Goal: Information Seeking & Learning: Learn about a topic

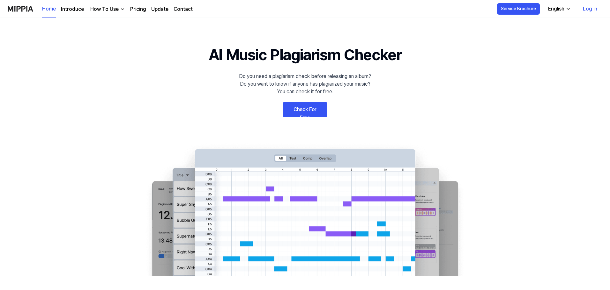
click at [586, 11] on link "Log in" at bounding box center [589, 9] width 25 height 18
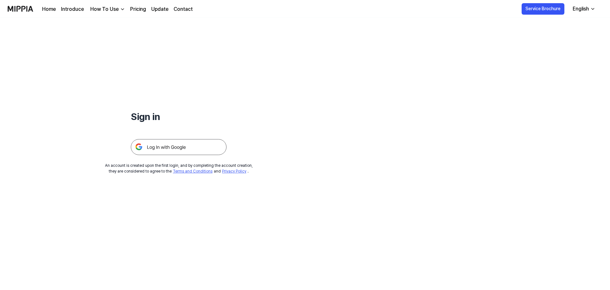
click at [200, 145] on img at bounding box center [179, 147] width 96 height 16
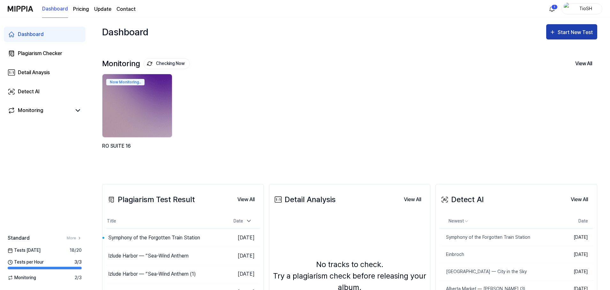
click at [587, 31] on div "Start New Test" at bounding box center [575, 32] width 36 height 8
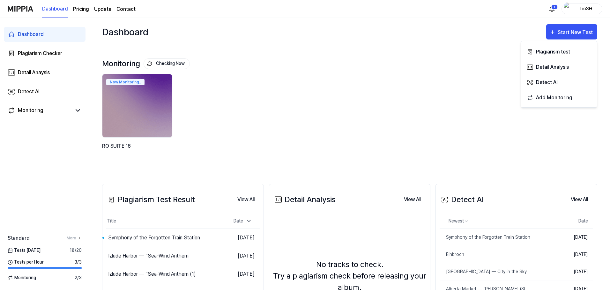
click at [494, 50] on div "Monitoring Checking Now View All Monitoring Now Monitoring.. RO SUITE 16" at bounding box center [349, 109] width 495 height 126
click at [546, 39] on div "Dashboard Start New Test" at bounding box center [349, 32] width 495 height 28
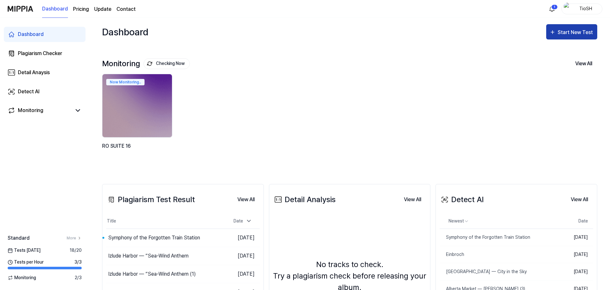
click at [551, 35] on icon "button" at bounding box center [552, 32] width 6 height 8
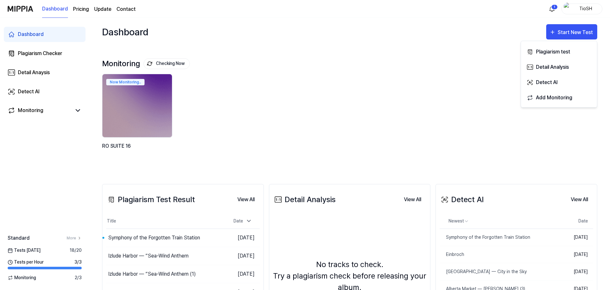
click at [330, 37] on div "Dashboard Start New Test" at bounding box center [349, 32] width 495 height 28
click at [49, 52] on div "Plagiarism Checker" at bounding box center [40, 54] width 44 height 8
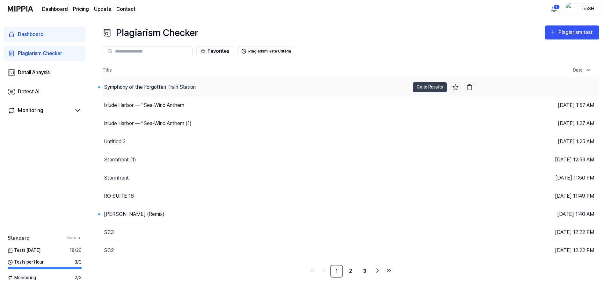
click at [243, 88] on div "Symphony of the Forgotten Train Station" at bounding box center [256, 87] width 308 height 18
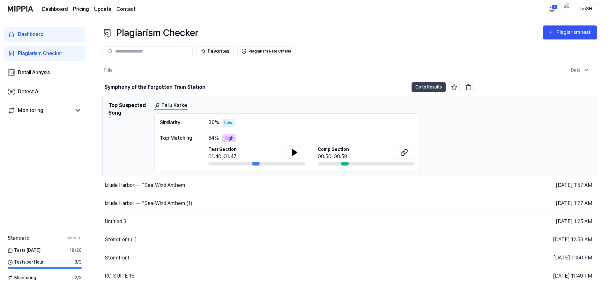
click at [34, 82] on div "Dashboard Plagiarism Checker Detail Anaysis Detect AI Monitoring" at bounding box center [44, 73] width 89 height 110
click at [35, 88] on div "Detect AI" at bounding box center [29, 92] width 22 height 8
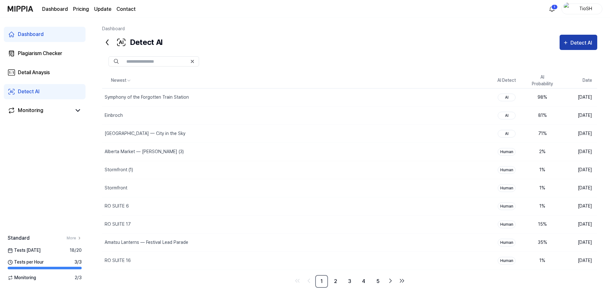
click at [584, 46] on div "Detect AI" at bounding box center [582, 43] width 24 height 8
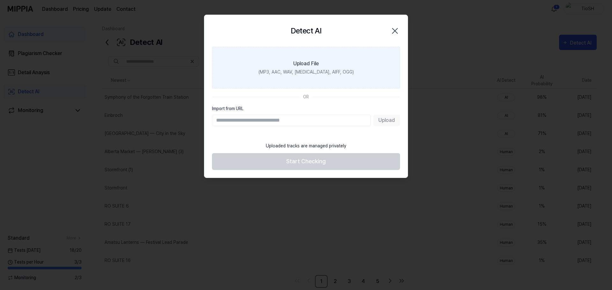
click at [343, 73] on label "Upload File (MP3, AAC, WAV, [MEDICAL_DATA], AIFF, OGG)" at bounding box center [306, 68] width 188 height 42
click at [0, 0] on input "Upload File (MP3, AAC, WAV, [MEDICAL_DATA], AIFF, OGG)" at bounding box center [0, 0] width 0 height 0
click at [281, 68] on label "Upload File (MP3, AAC, WAV, [MEDICAL_DATA], AIFF, OGG)" at bounding box center [306, 68] width 188 height 42
click at [0, 0] on input "Upload File (MP3, AAC, WAV, [MEDICAL_DATA], AIFF, OGG)" at bounding box center [0, 0] width 0 height 0
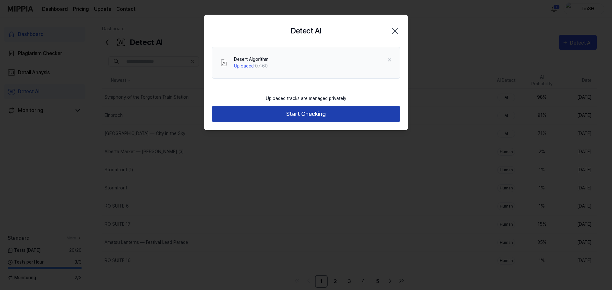
click at [333, 115] on button "Start Checking" at bounding box center [306, 114] width 188 height 17
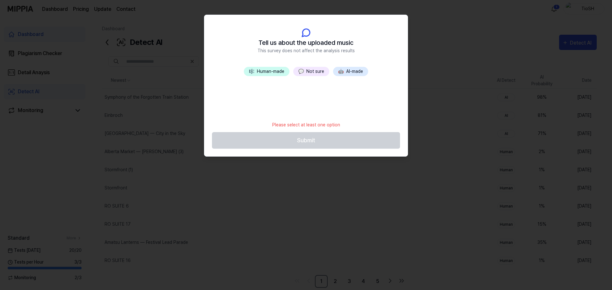
click at [361, 71] on button "🤖 AI-made" at bounding box center [350, 71] width 35 height 9
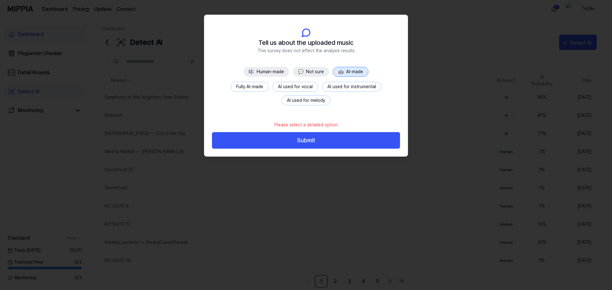
click at [254, 85] on button "Fully AI-made" at bounding box center [250, 87] width 38 height 10
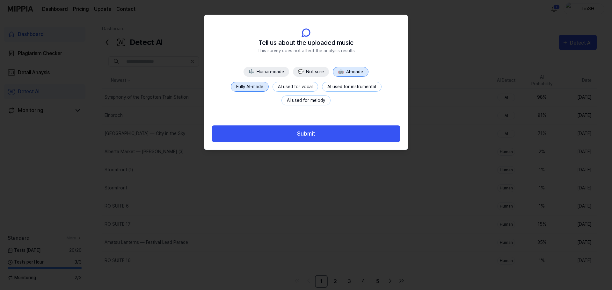
click at [309, 133] on button "Submit" at bounding box center [306, 134] width 188 height 17
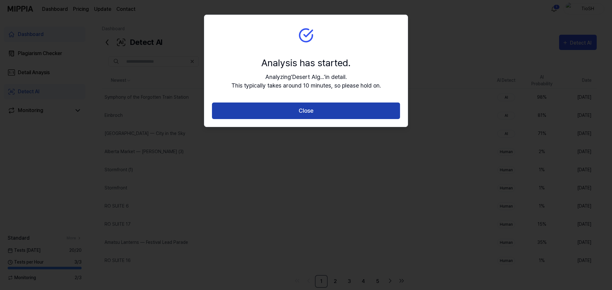
click at [323, 114] on button "Close" at bounding box center [306, 111] width 188 height 17
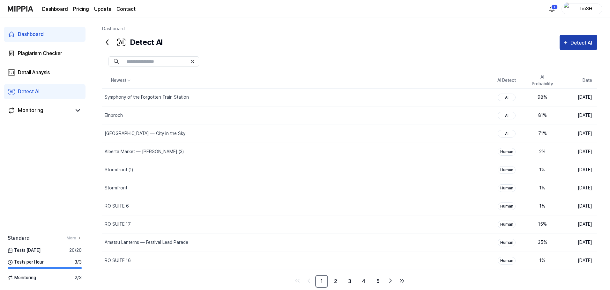
click at [580, 48] on button "Detect AI" at bounding box center [578, 42] width 38 height 15
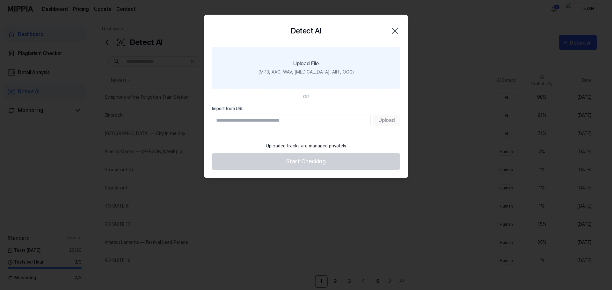
click at [310, 73] on div "(MP3, AAC, WAV, [MEDICAL_DATA], AIFF, OGG)" at bounding box center [306, 72] width 95 height 7
click at [0, 0] on input "Upload File (MP3, AAC, WAV, [MEDICAL_DATA], AIFF, OGG)" at bounding box center [0, 0] width 0 height 0
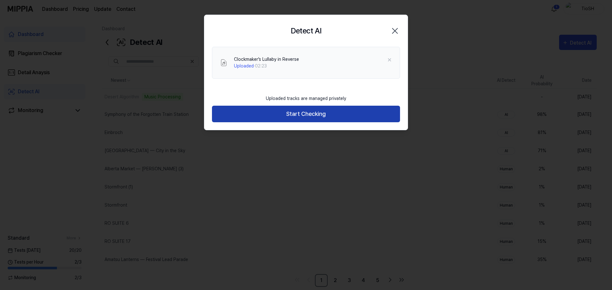
click at [306, 106] on button "Start Checking" at bounding box center [306, 114] width 188 height 17
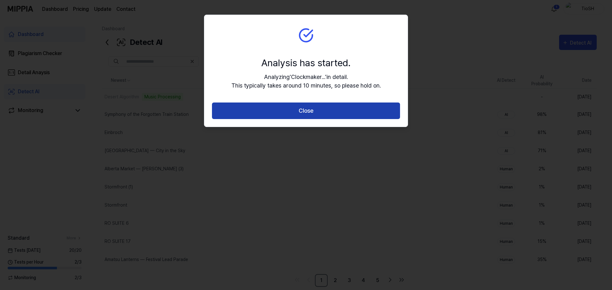
click at [308, 108] on button "Close" at bounding box center [306, 111] width 188 height 17
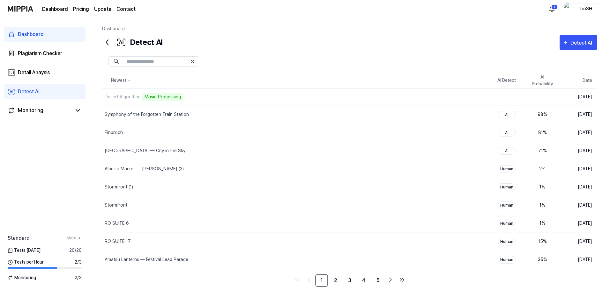
click at [583, 52] on div at bounding box center [349, 61] width 495 height 23
click at [580, 43] on div "Detect AI" at bounding box center [582, 43] width 24 height 8
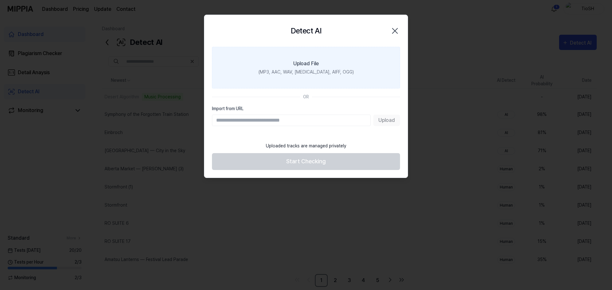
click at [315, 68] on label "Upload File (MP3, AAC, WAV, [MEDICAL_DATA], AIFF, OGG)" at bounding box center [306, 68] width 188 height 42
click at [0, 0] on input "Upload File (MP3, AAC, WAV, [MEDICAL_DATA], AIFF, OGG)" at bounding box center [0, 0] width 0 height 0
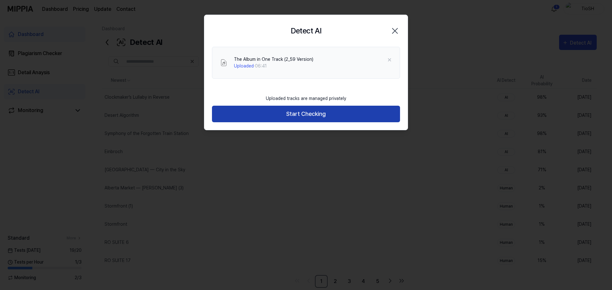
click at [304, 113] on button "Start Checking" at bounding box center [306, 114] width 188 height 17
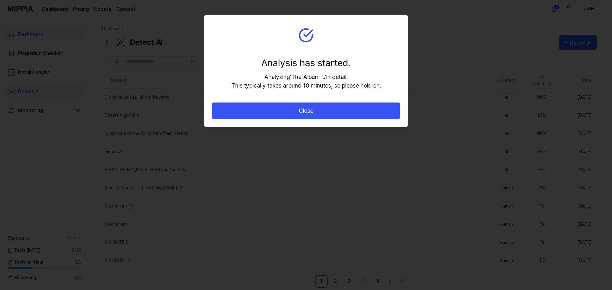
click at [304, 113] on button "Close" at bounding box center [306, 111] width 188 height 17
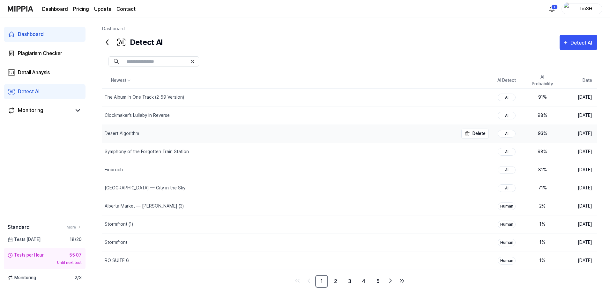
click at [209, 133] on div "Desert Algorithm" at bounding box center [280, 134] width 356 height 18
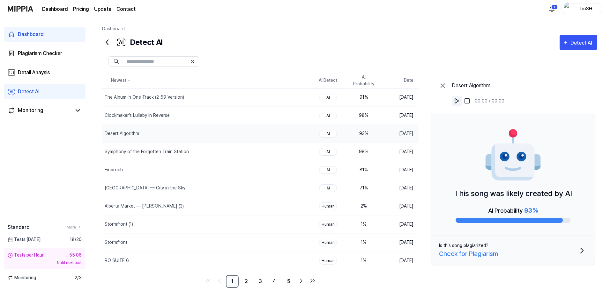
click at [458, 98] on button at bounding box center [457, 101] width 10 height 10
click at [230, 118] on div "Clockmaker’s Lullaby in Reverse" at bounding box center [191, 116] width 179 height 18
click at [458, 100] on img at bounding box center [456, 101] width 6 height 6
click at [212, 102] on div "The Album in One Track (2_59 Version)" at bounding box center [191, 98] width 179 height 18
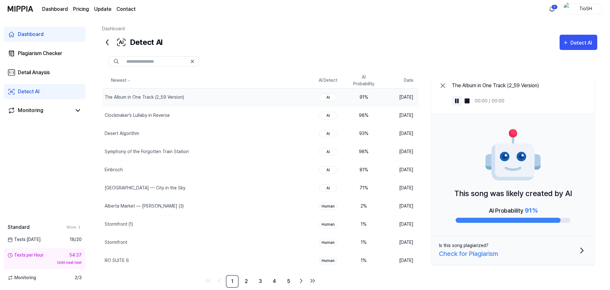
click at [457, 100] on img at bounding box center [456, 101] width 6 height 6
click at [69, 106] on div "Monitoring" at bounding box center [45, 110] width 82 height 15
click at [71, 107] on div "Monitoring" at bounding box center [45, 111] width 74 height 8
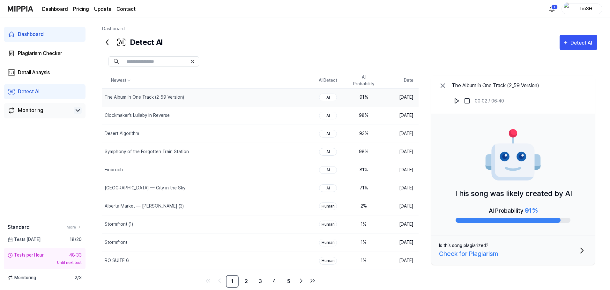
click at [77, 108] on icon at bounding box center [78, 111] width 8 height 8
click at [40, 124] on div "RO SUITE 16" at bounding box center [29, 123] width 26 height 7
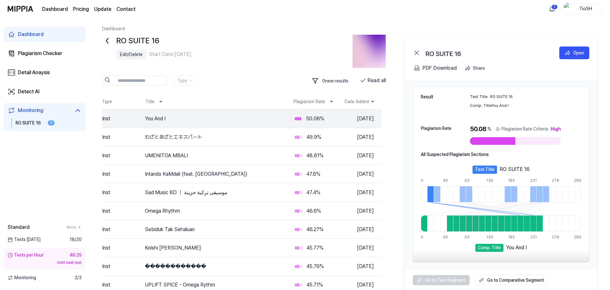
click at [131, 53] on div "Edit/Delete" at bounding box center [131, 54] width 23 height 7
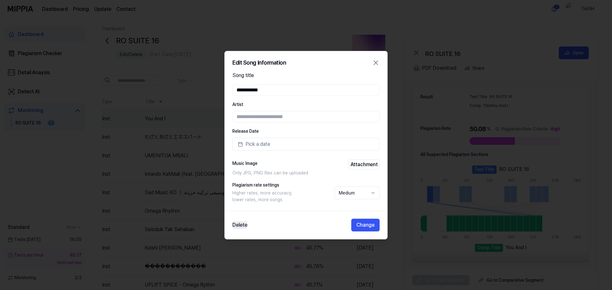
click at [234, 227] on button "Delete" at bounding box center [239, 226] width 15 height 8
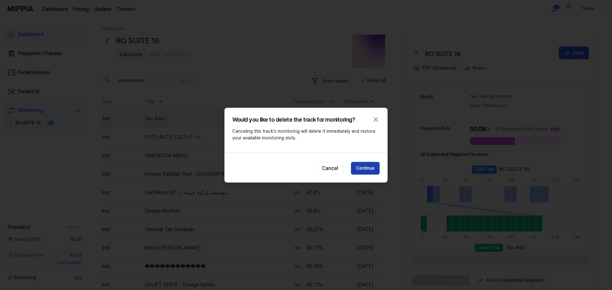
click at [359, 170] on button "Continue" at bounding box center [365, 168] width 29 height 13
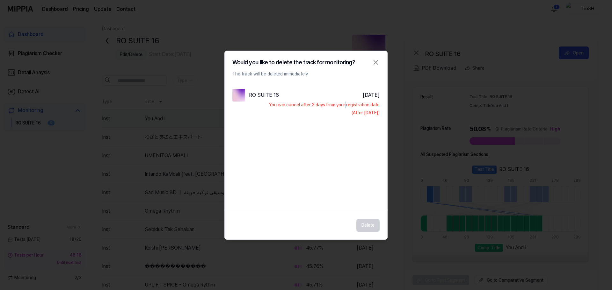
click at [346, 105] on div "You can cancel after 3 days from your registration date (After Sep 3, 2025)" at bounding box center [305, 109] width 147 height 15
drag, startPoint x: 349, startPoint y: 108, endPoint x: 349, endPoint y: 103, distance: 5.1
click at [349, 107] on div "You can cancel after 3 days from your registration date (After Sep 3, 2025)" at bounding box center [305, 109] width 147 height 15
click at [376, 64] on icon "button" at bounding box center [376, 63] width 8 height 8
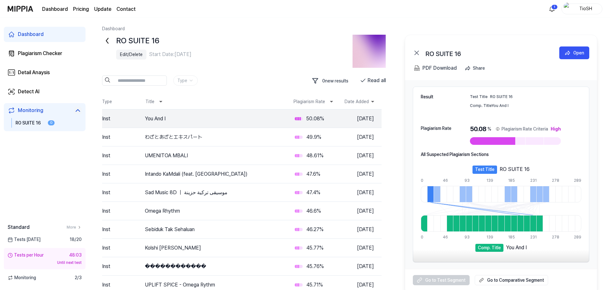
click at [111, 40] on icon at bounding box center [107, 41] width 10 height 10
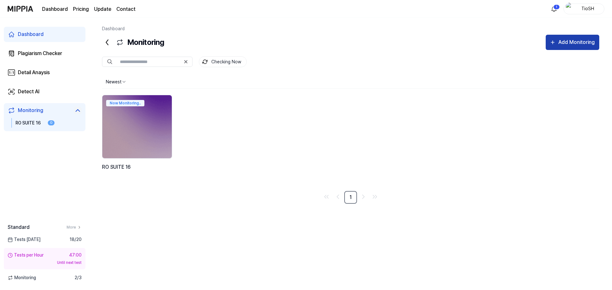
click at [566, 41] on div "Add Monitoring" at bounding box center [577, 42] width 38 height 8
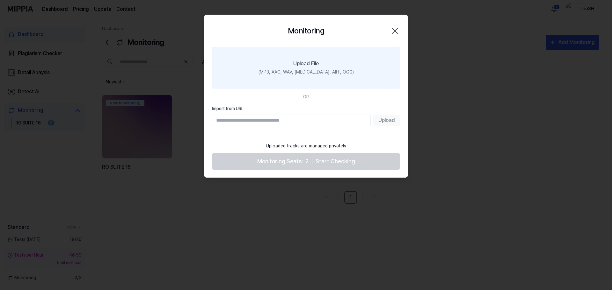
click at [257, 75] on label "Upload File (MP3, AAC, WAV, [MEDICAL_DATA], AIFF, OGG)" at bounding box center [306, 68] width 188 height 42
click at [0, 0] on input "Upload File (MP3, AAC, WAV, [MEDICAL_DATA], AIFF, OGG)" at bounding box center [0, 0] width 0 height 0
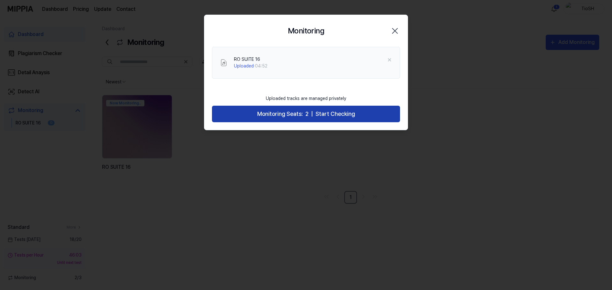
click at [285, 112] on span "Monitoring Seats:" at bounding box center [280, 114] width 46 height 9
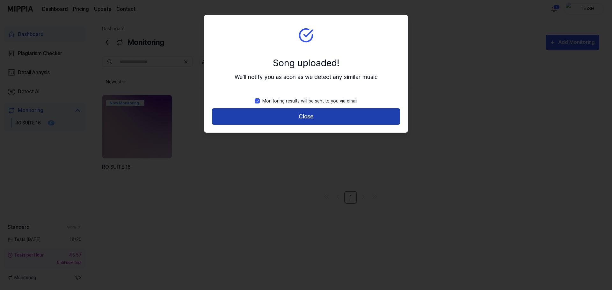
click at [275, 114] on button "Close" at bounding box center [306, 116] width 188 height 17
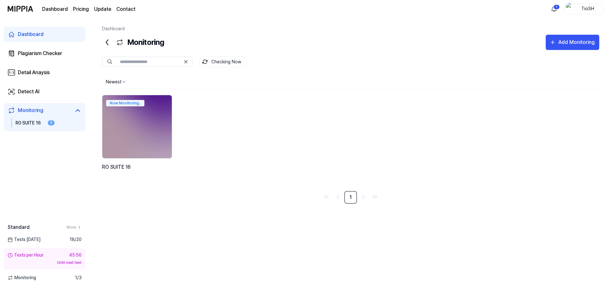
click at [265, 111] on div "Now Monitoring.. RO SUITE 16" at bounding box center [350, 140] width 497 height 91
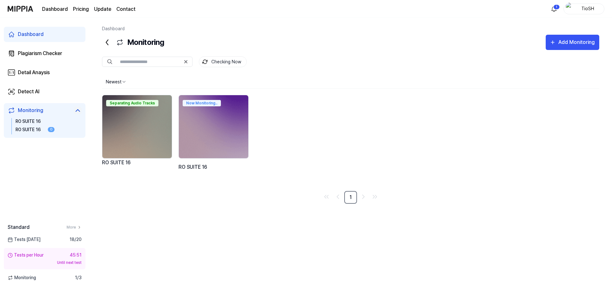
click at [152, 107] on div "Separating Audio Tracks" at bounding box center [137, 102] width 70 height 14
click at [164, 113] on img at bounding box center [137, 126] width 70 height 63
click at [148, 103] on div "Separating Audio Tracks" at bounding box center [132, 103] width 52 height 6
drag, startPoint x: 148, startPoint y: 103, endPoint x: 142, endPoint y: 119, distance: 17.6
click at [133, 119] on img at bounding box center [137, 126] width 70 height 63
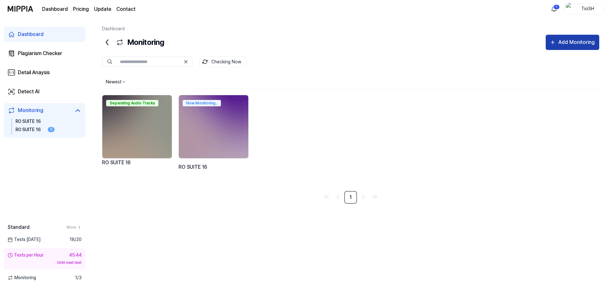
click at [582, 44] on div "Add Monitoring" at bounding box center [577, 42] width 38 height 8
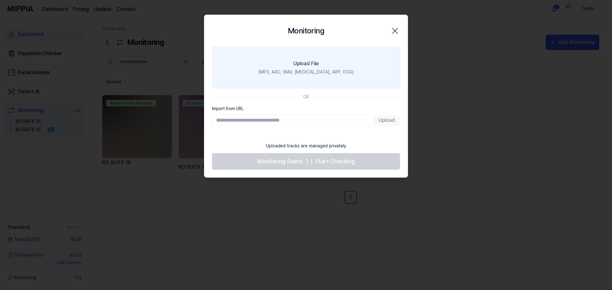
click at [306, 63] on div "Upload File" at bounding box center [306, 64] width 26 height 8
click at [0, 0] on input "Upload File (MP3, AAC, WAV, [MEDICAL_DATA], AIFF, OGG)" at bounding box center [0, 0] width 0 height 0
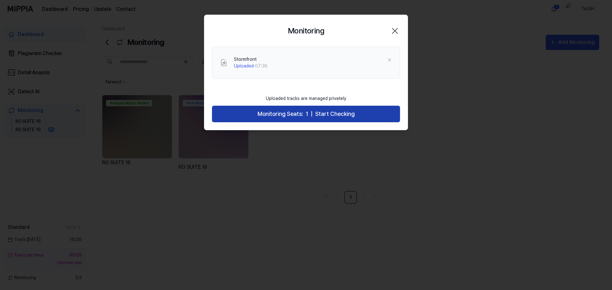
click at [336, 118] on span "Start Checking" at bounding box center [335, 114] width 40 height 9
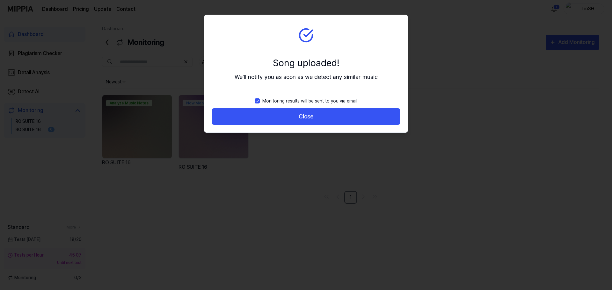
click at [336, 118] on button "Close" at bounding box center [306, 116] width 188 height 17
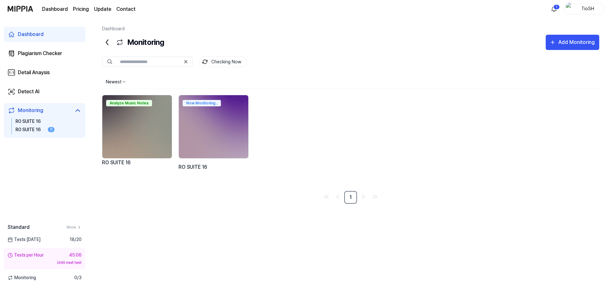
drag, startPoint x: 336, startPoint y: 118, endPoint x: 298, endPoint y: 120, distance: 38.6
click at [298, 120] on div "Analyze Music Notes RO SUITE 16 Now Monitoring.. RO SUITE 16" at bounding box center [350, 140] width 497 height 91
click at [326, 92] on div "Newest Analyze Music Notes RO SUITE 16 Now Monitoring.. RO SUITE 16" at bounding box center [350, 131] width 497 height 111
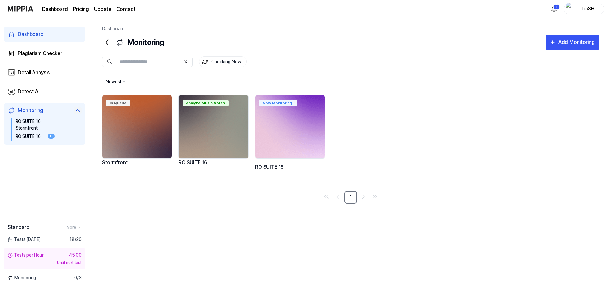
click at [290, 108] on div "Now Monitoring.." at bounding box center [290, 102] width 70 height 14
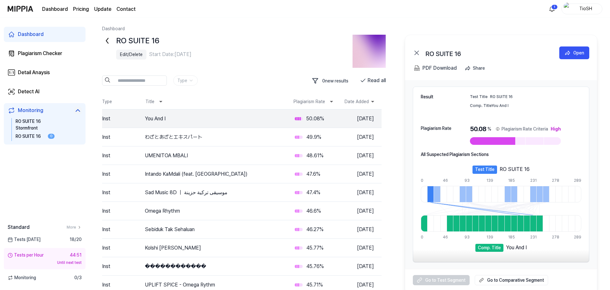
click at [235, 44] on div "RO SUITE 16" at bounding box center [231, 41] width 230 height 12
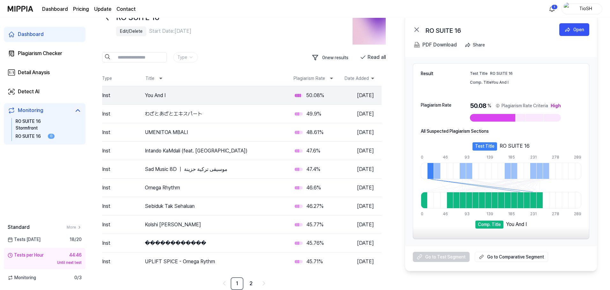
click at [437, 175] on div at bounding box center [436, 171] width 6 height 17
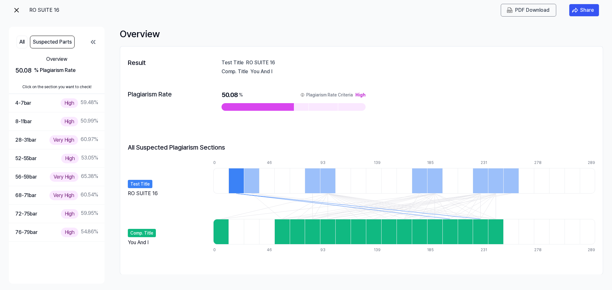
click at [254, 180] on div at bounding box center [251, 181] width 15 height 26
click at [308, 182] on div at bounding box center [312, 181] width 15 height 26
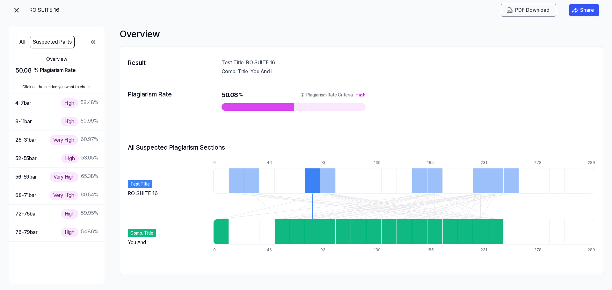
click at [324, 181] on div at bounding box center [327, 181] width 15 height 26
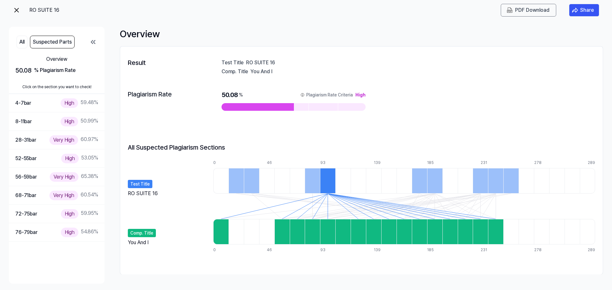
click at [419, 184] on div at bounding box center [419, 181] width 15 height 26
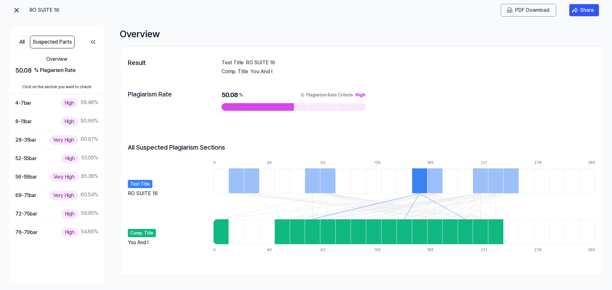
click at [434, 186] on div at bounding box center [434, 181] width 15 height 26
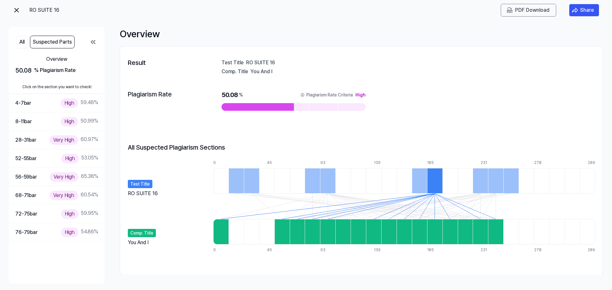
click at [485, 190] on div at bounding box center [480, 181] width 15 height 26
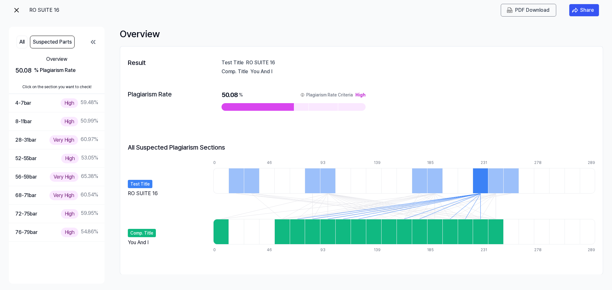
click at [496, 187] on div at bounding box center [495, 181] width 15 height 26
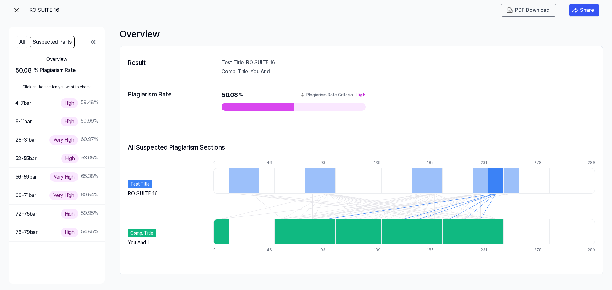
click at [510, 187] on div at bounding box center [510, 181] width 15 height 26
click at [273, 191] on div at bounding box center [266, 181] width 15 height 26
click at [156, 174] on div "Test Title RO SUITE 16" at bounding box center [167, 178] width 79 height 36
click at [284, 169] on div at bounding box center [282, 181] width 15 height 26
click at [273, 176] on div at bounding box center [266, 181] width 15 height 26
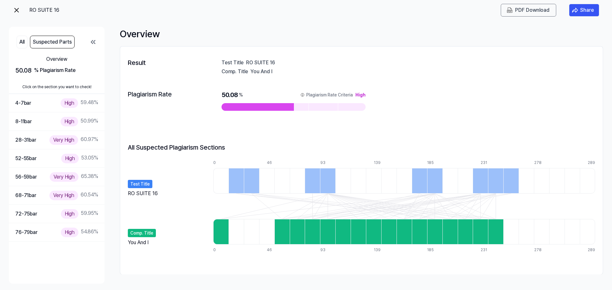
click at [254, 177] on div at bounding box center [251, 181] width 15 height 26
click at [241, 174] on div at bounding box center [236, 181] width 15 height 26
click at [340, 170] on div at bounding box center [342, 181] width 15 height 26
click at [325, 174] on div at bounding box center [327, 181] width 15 height 26
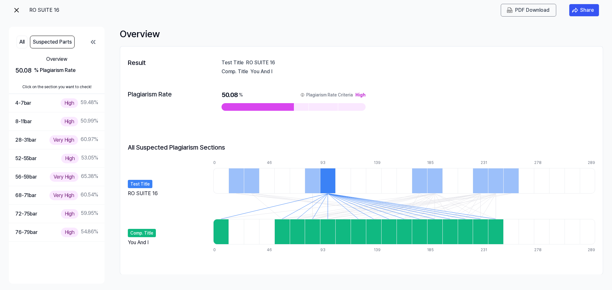
click at [250, 186] on div at bounding box center [251, 181] width 15 height 26
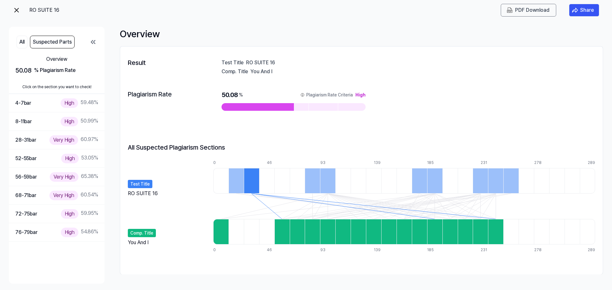
click at [232, 185] on div at bounding box center [236, 181] width 15 height 26
click at [61, 107] on div "High" at bounding box center [70, 103] width 18 height 9
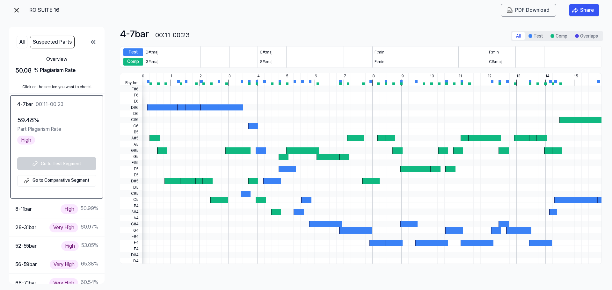
click at [154, 131] on div at bounding box center [372, 132] width 460 height 6
click at [149, 112] on div at bounding box center [149, 175] width 0 height 179
drag, startPoint x: 161, startPoint y: 133, endPoint x: 159, endPoint y: 140, distance: 7.4
click at [161, 133] on div at bounding box center [372, 132] width 460 height 6
click at [159, 142] on div at bounding box center [372, 145] width 460 height 6
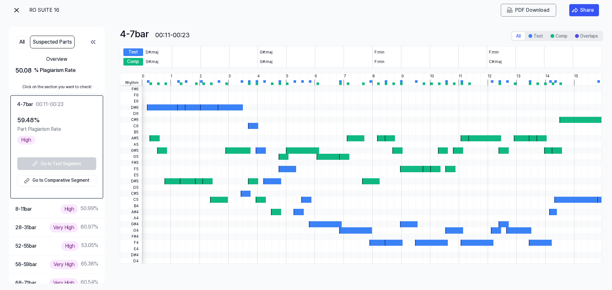
drag, startPoint x: 173, startPoint y: 161, endPoint x: 180, endPoint y: 159, distance: 7.5
click at [174, 161] on div at bounding box center [372, 163] width 460 height 6
click at [42, 212] on div "8-11 bar High 50.99 %" at bounding box center [56, 209] width 83 height 9
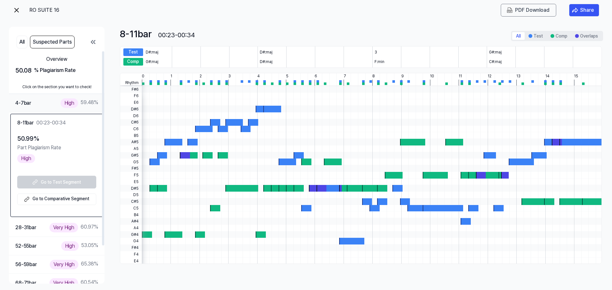
click at [42, 105] on div "4-7 bar High 59.48 %" at bounding box center [56, 103] width 83 height 9
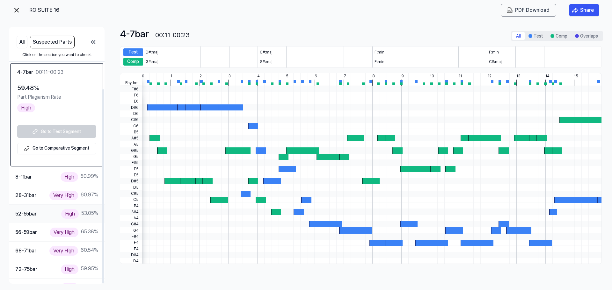
scroll to position [46, 0]
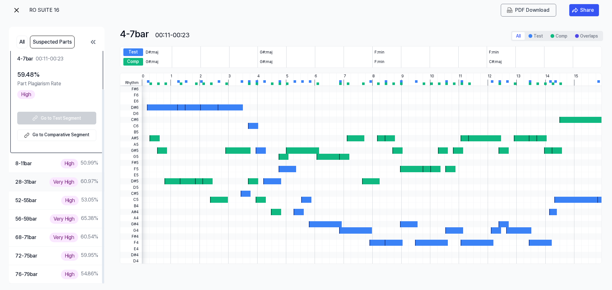
click at [34, 180] on div "28-31 bar" at bounding box center [25, 182] width 21 height 8
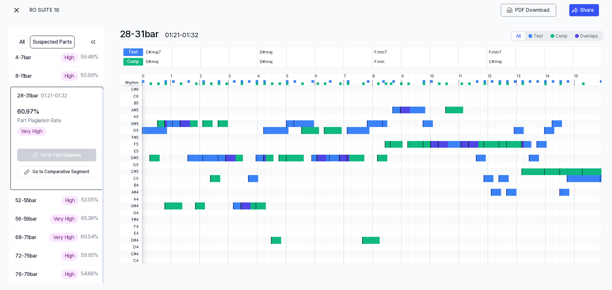
click at [138, 54] on div "Test" at bounding box center [133, 52] width 20 height 8
click at [152, 60] on div "G#:maj" at bounding box center [152, 62] width 13 height 6
drag, startPoint x: 221, startPoint y: 56, endPoint x: 483, endPoint y: 48, distance: 261.6
click at [222, 56] on div at bounding box center [215, 52] width 29 height 8
click at [540, 39] on button "Test" at bounding box center [536, 36] width 22 height 8
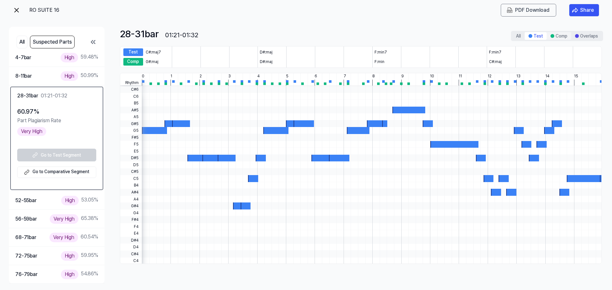
click at [561, 38] on button "Comp" at bounding box center [559, 36] width 25 height 8
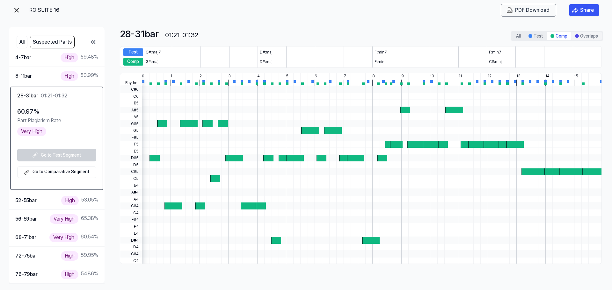
click at [577, 37] on div at bounding box center [577, 36] width 4 height 4
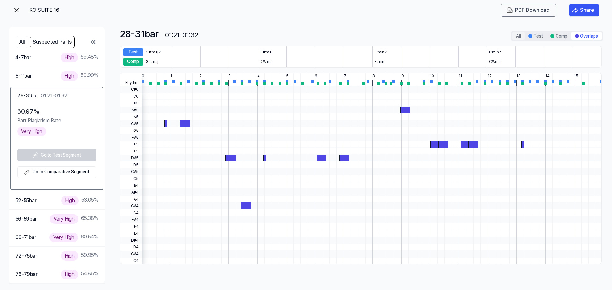
click at [518, 39] on button "All" at bounding box center [518, 36] width 12 height 8
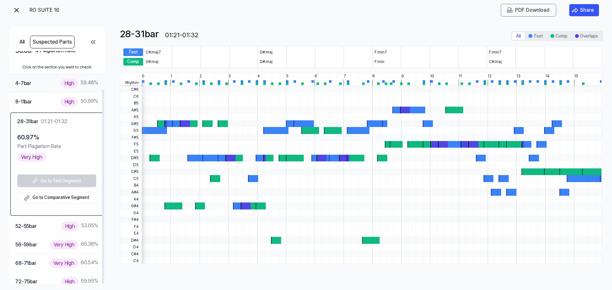
scroll to position [0, 0]
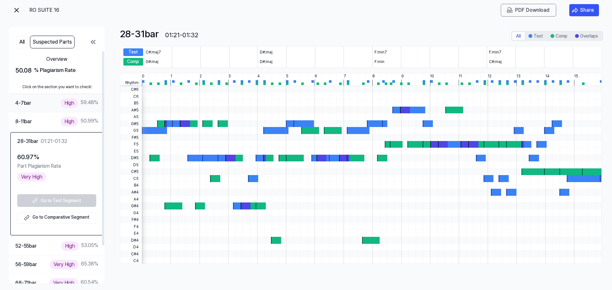
click at [33, 106] on div "4-7 bar High 59.48 %" at bounding box center [56, 103] width 83 height 9
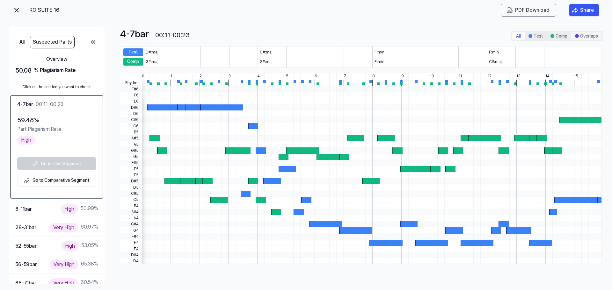
click at [588, 39] on button "Overlaps" at bounding box center [586, 36] width 31 height 8
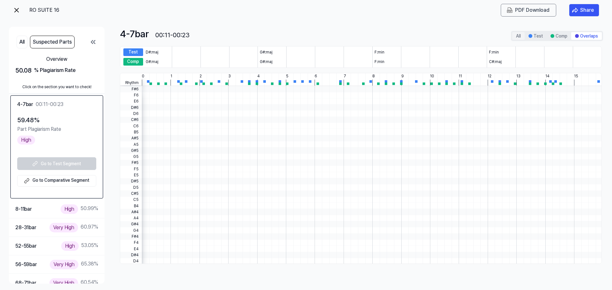
click at [515, 37] on button "All" at bounding box center [518, 36] width 12 height 8
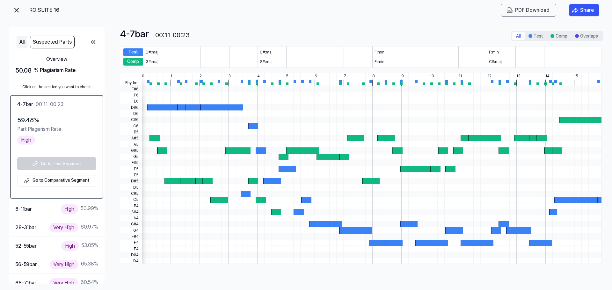
click at [27, 42] on button "All" at bounding box center [22, 42] width 11 height 13
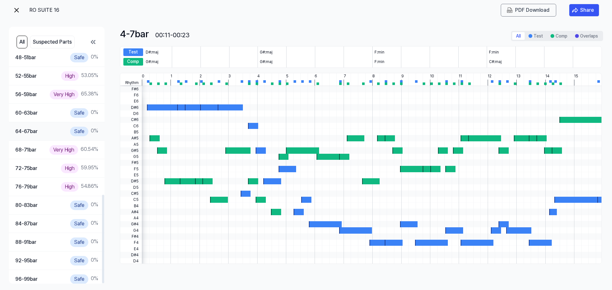
scroll to position [379, 0]
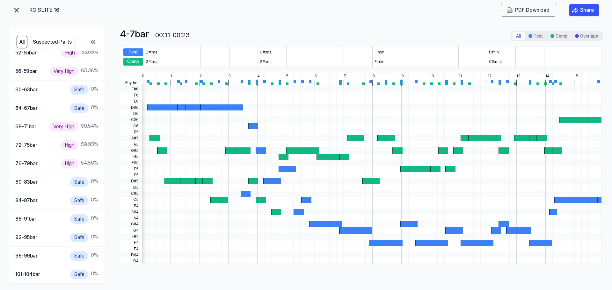
click at [21, 10] on div "RO SUITE 16" at bounding box center [53, 10] width 80 height 13
click at [21, 11] on div "RO SUITE 16" at bounding box center [53, 10] width 80 height 13
click at [17, 10] on img at bounding box center [17, 10] width 8 height 8
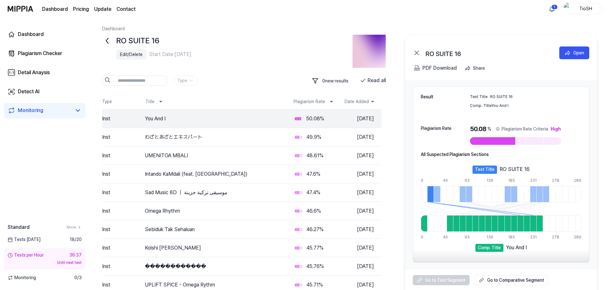
click at [109, 41] on icon at bounding box center [107, 41] width 10 height 10
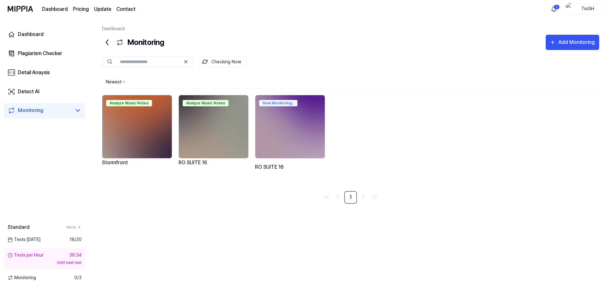
click at [239, 123] on img at bounding box center [214, 126] width 70 height 63
click at [45, 87] on link "Detect AI" at bounding box center [45, 91] width 82 height 15
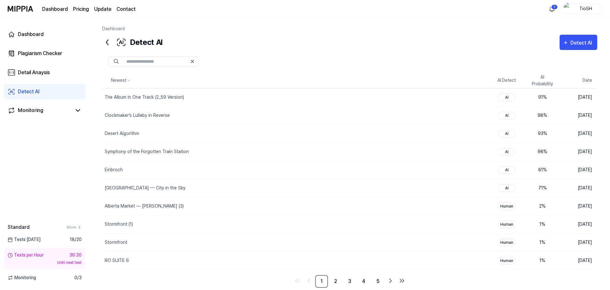
click at [286, 68] on div at bounding box center [349, 61] width 495 height 23
click at [69, 74] on link "Detail Anaysis" at bounding box center [45, 72] width 82 height 15
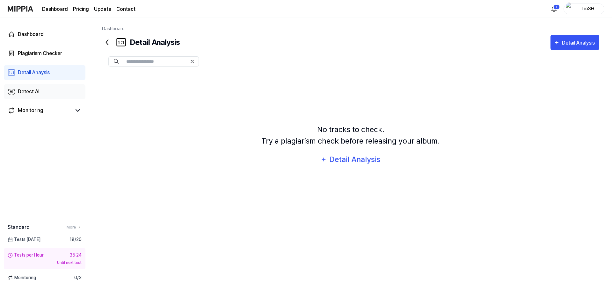
click at [54, 92] on link "Detect AI" at bounding box center [45, 91] width 82 height 15
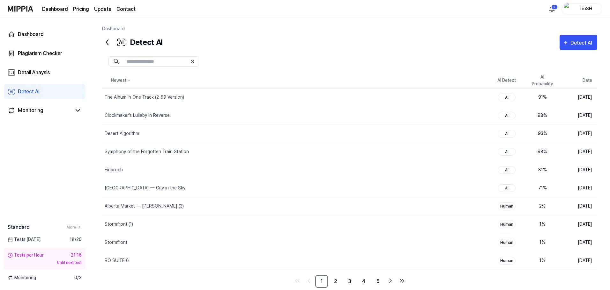
click at [386, 65] on div at bounding box center [349, 61] width 495 height 10
click at [564, 43] on icon "button" at bounding box center [565, 43] width 6 height 8
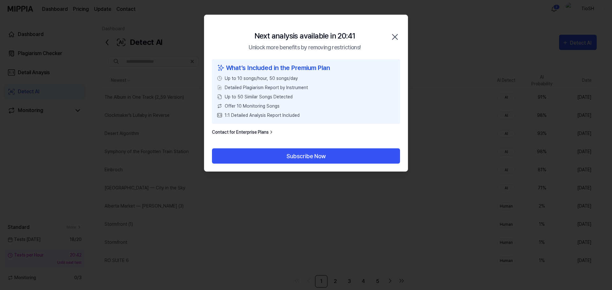
click at [399, 33] on icon "button" at bounding box center [395, 37] width 10 height 10
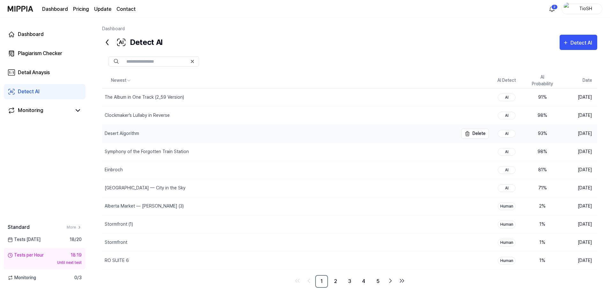
scroll to position [13, 0]
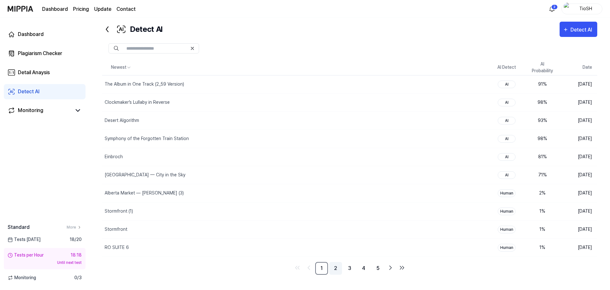
click at [338, 268] on link "2" at bounding box center [335, 268] width 13 height 13
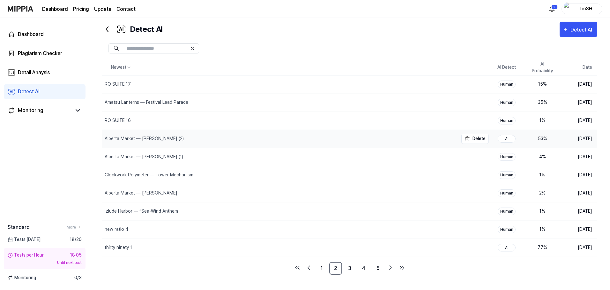
click at [306, 142] on div "Alberta Market — [PERSON_NAME] (2)" at bounding box center [280, 139] width 356 height 18
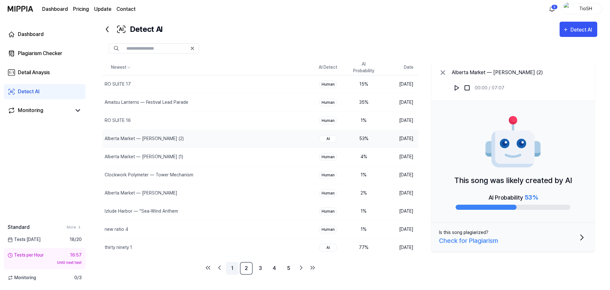
click at [232, 268] on link "1" at bounding box center [232, 268] width 13 height 13
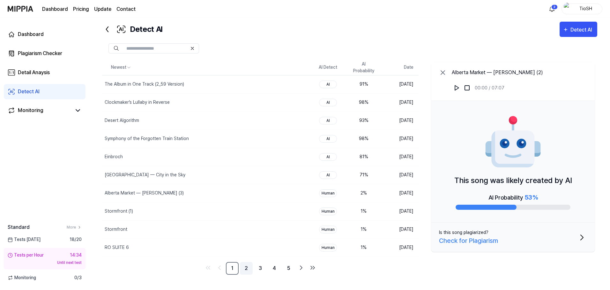
click at [246, 267] on link "2" at bounding box center [246, 268] width 13 height 13
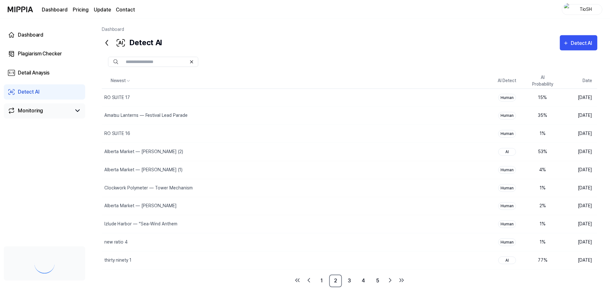
scroll to position [13, 0]
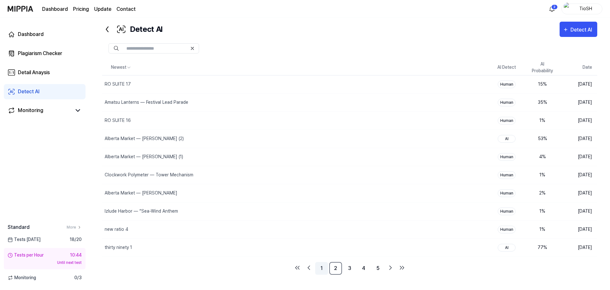
click at [323, 269] on link "1" at bounding box center [321, 268] width 13 height 13
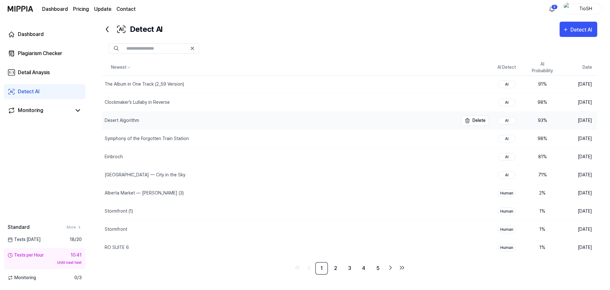
click at [166, 120] on div "Desert Algorithm" at bounding box center [280, 121] width 356 height 18
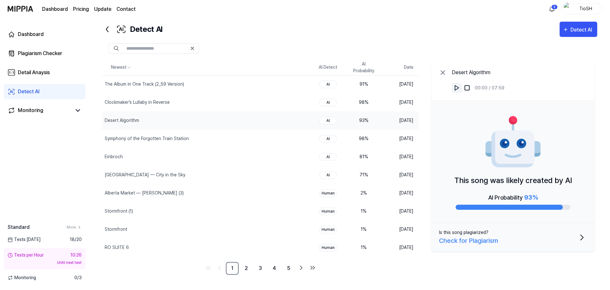
click at [456, 88] on img at bounding box center [456, 88] width 6 height 6
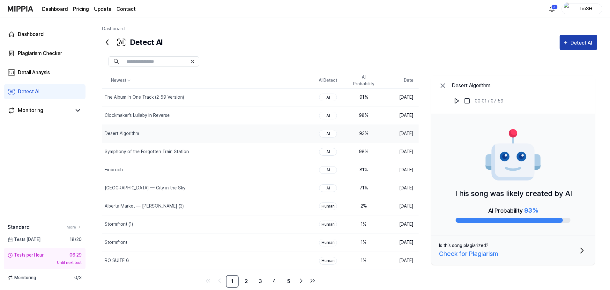
click at [575, 44] on div "Detect AI" at bounding box center [582, 43] width 24 height 8
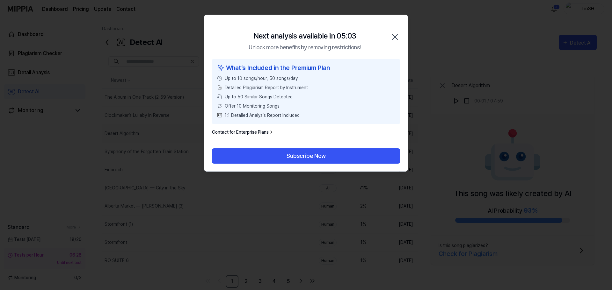
click at [397, 36] on icon "button" at bounding box center [395, 37] width 10 height 10
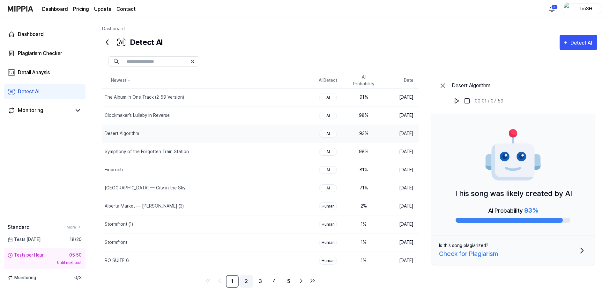
click at [246, 283] on link "2" at bounding box center [246, 282] width 13 height 13
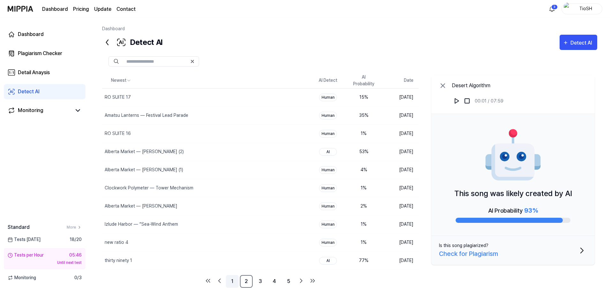
click at [229, 283] on link "1" at bounding box center [232, 282] width 13 height 13
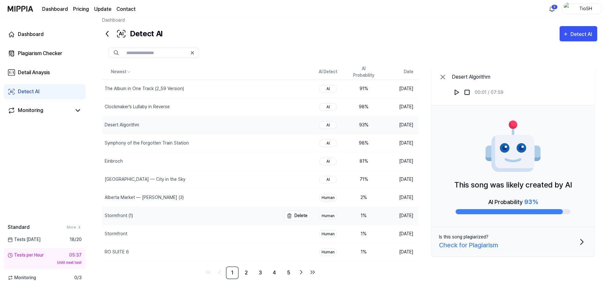
scroll to position [13, 0]
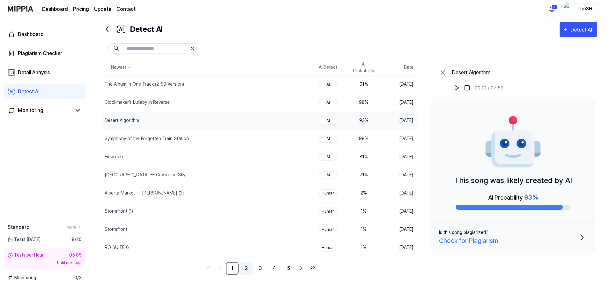
click at [251, 268] on link "2" at bounding box center [246, 268] width 13 height 13
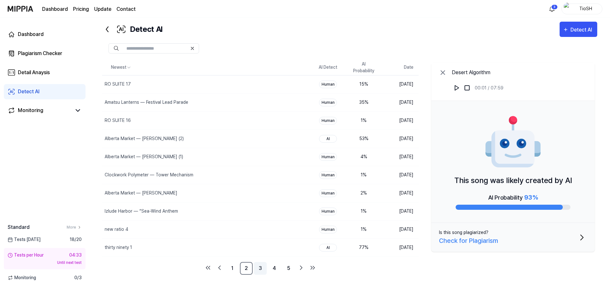
click at [263, 269] on link "3" at bounding box center [260, 268] width 13 height 13
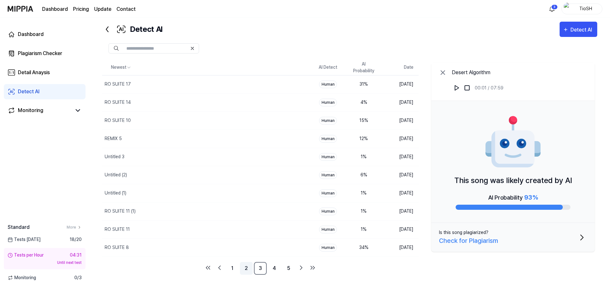
click at [245, 268] on link "2" at bounding box center [246, 268] width 13 height 13
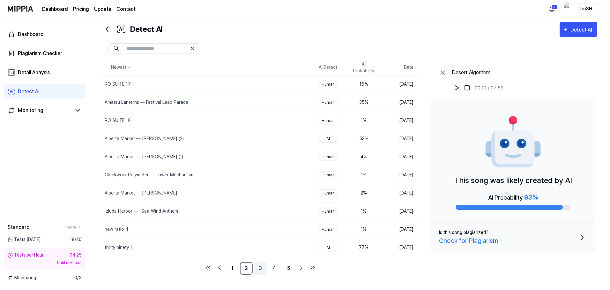
click at [259, 269] on link "3" at bounding box center [260, 268] width 13 height 13
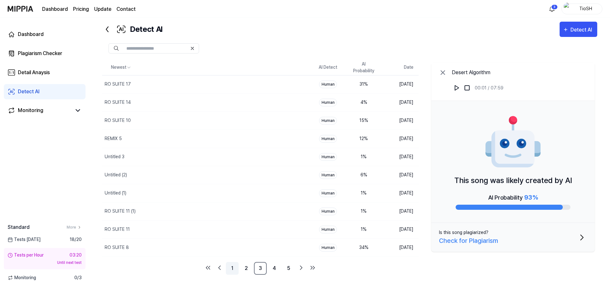
click at [235, 268] on link "1" at bounding box center [232, 268] width 13 height 13
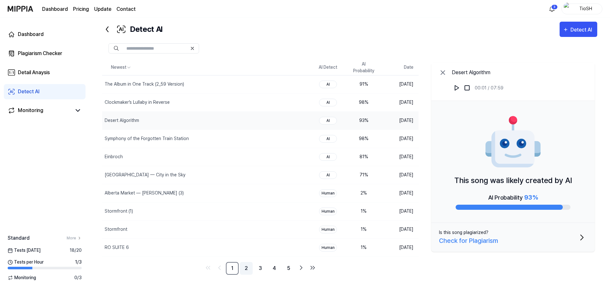
click at [244, 269] on link "2" at bounding box center [246, 268] width 13 height 13
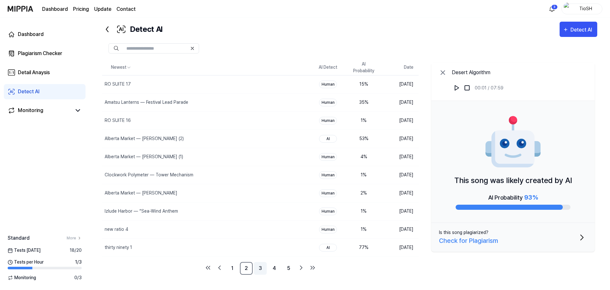
click at [257, 270] on link "3" at bounding box center [260, 268] width 13 height 13
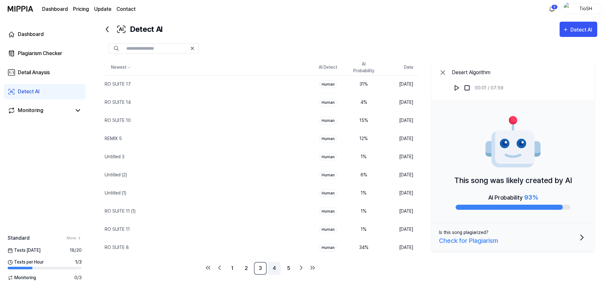
click at [276, 269] on link "4" at bounding box center [274, 268] width 13 height 13
click at [289, 274] on link "6" at bounding box center [288, 268] width 13 height 13
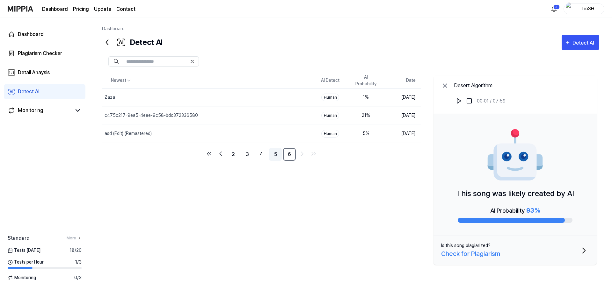
click at [278, 155] on link "5" at bounding box center [275, 154] width 13 height 13
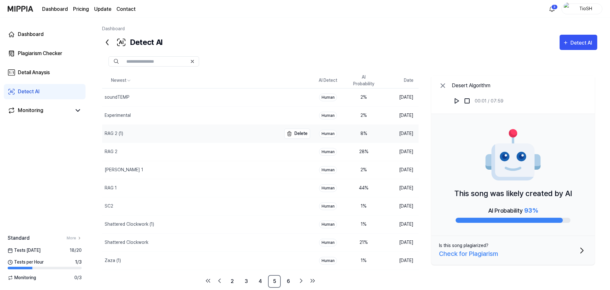
click at [228, 137] on div "RAG 2 (1)" at bounding box center [191, 134] width 179 height 18
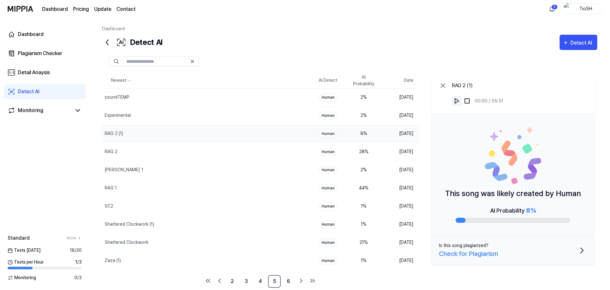
click at [452, 103] on button at bounding box center [457, 101] width 10 height 10
click at [198, 119] on div "Experimental" at bounding box center [191, 116] width 179 height 18
click at [456, 102] on img at bounding box center [456, 101] width 6 height 6
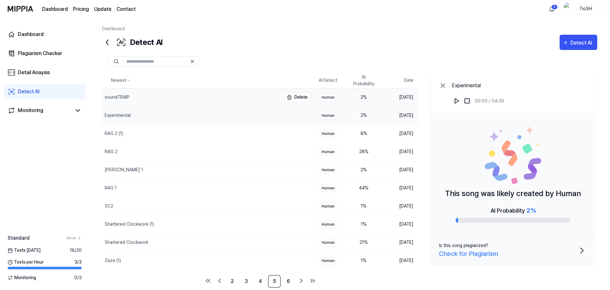
click at [260, 93] on div "soundTEMP" at bounding box center [191, 98] width 179 height 18
click at [461, 102] on div at bounding box center [462, 101] width 20 height 10
click at [455, 100] on img at bounding box center [456, 101] width 6 height 6
click at [291, 281] on link "6" at bounding box center [288, 282] width 13 height 13
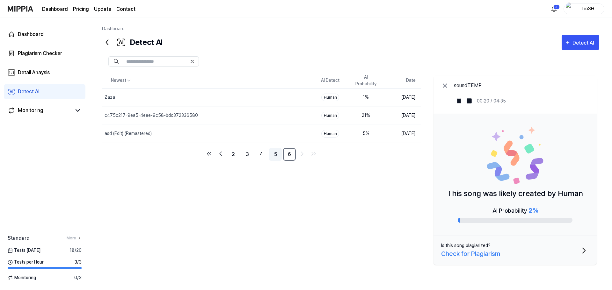
click at [277, 154] on link "5" at bounding box center [275, 154] width 13 height 13
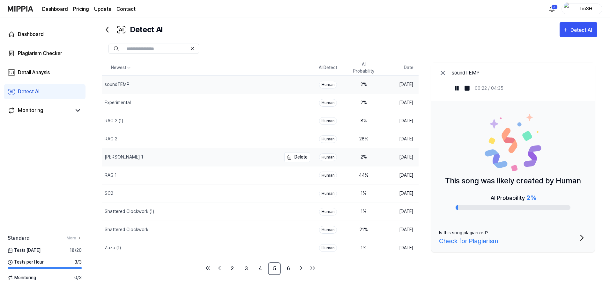
scroll to position [13, 0]
click at [260, 273] on link "4" at bounding box center [260, 268] width 13 height 13
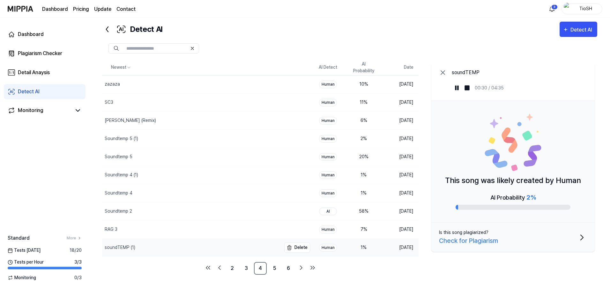
click at [207, 248] on div "soundTEMP (1)" at bounding box center [191, 248] width 179 height 18
click at [457, 89] on img at bounding box center [456, 88] width 6 height 6
click at [172, 197] on div "Soundtemp 4" at bounding box center [191, 194] width 179 height 18
click at [457, 90] on img at bounding box center [456, 88] width 6 height 6
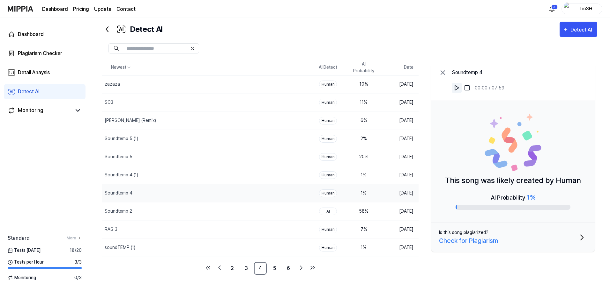
click at [457, 90] on img at bounding box center [456, 88] width 6 height 6
click at [67, 107] on link "Monitoring" at bounding box center [40, 111] width 64 height 8
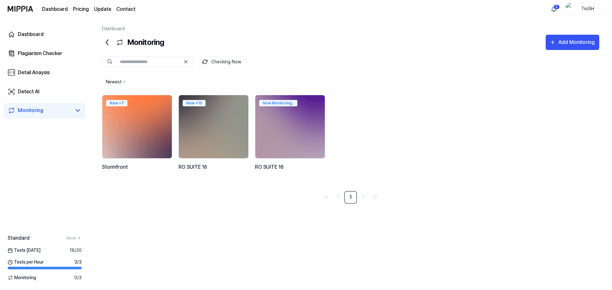
click at [138, 130] on img at bounding box center [137, 127] width 77 height 70
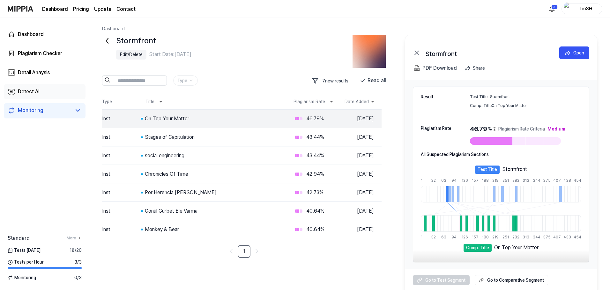
click at [47, 92] on link "Detect AI" at bounding box center [45, 91] width 82 height 15
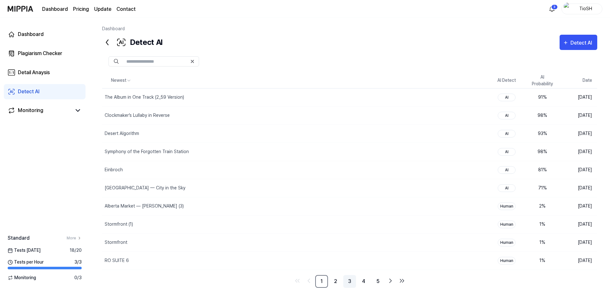
click at [347, 280] on link "3" at bounding box center [349, 282] width 13 height 13
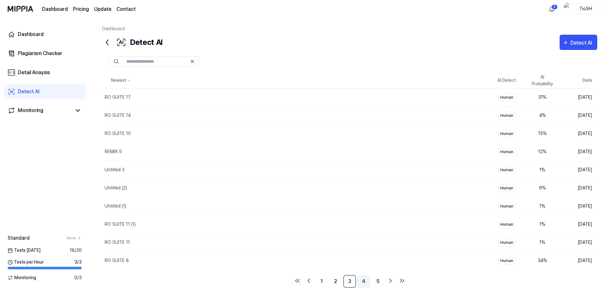
click at [366, 283] on link "4" at bounding box center [363, 282] width 13 height 13
click at [333, 244] on div "RAG 3" at bounding box center [280, 243] width 356 height 18
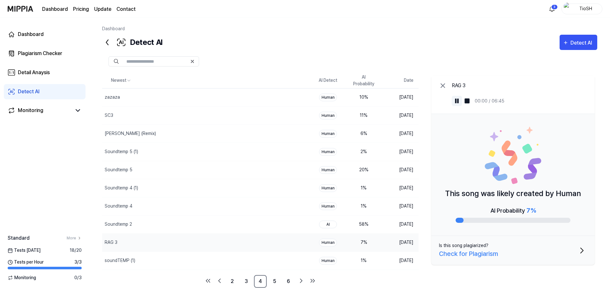
click at [459, 102] on img at bounding box center [456, 101] width 6 height 6
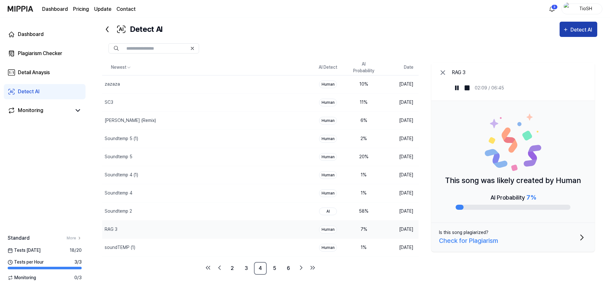
click at [582, 27] on div "Detect AI" at bounding box center [582, 30] width 24 height 8
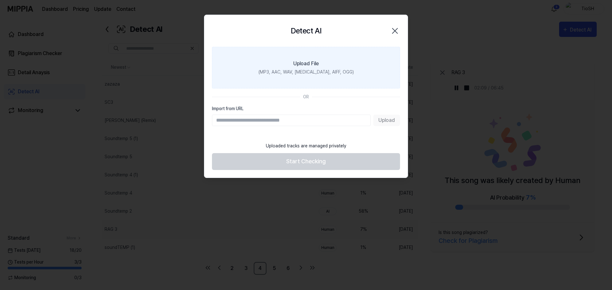
click at [338, 82] on label "Upload File (MP3, AAC, WAV, [MEDICAL_DATA], AIFF, OGG)" at bounding box center [306, 68] width 188 height 42
click at [0, 0] on input "Upload File (MP3, AAC, WAV, [MEDICAL_DATA], AIFF, OGG)" at bounding box center [0, 0] width 0 height 0
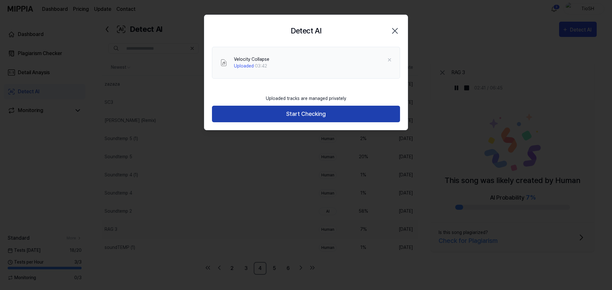
click at [285, 111] on button "Start Checking" at bounding box center [306, 114] width 188 height 17
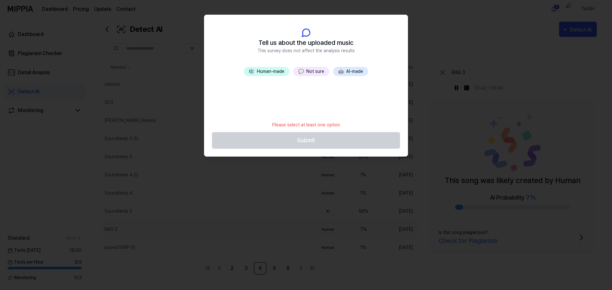
click at [367, 73] on button "🤖 AI-made" at bounding box center [350, 71] width 35 height 9
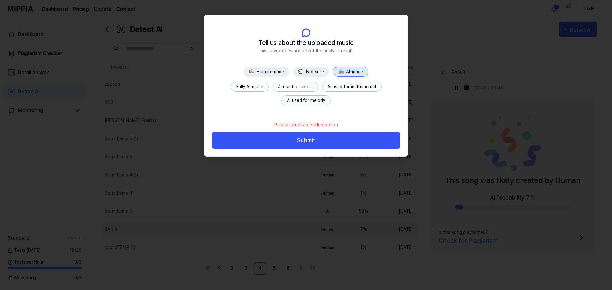
click at [263, 89] on button "Fully AI-made" at bounding box center [250, 87] width 38 height 10
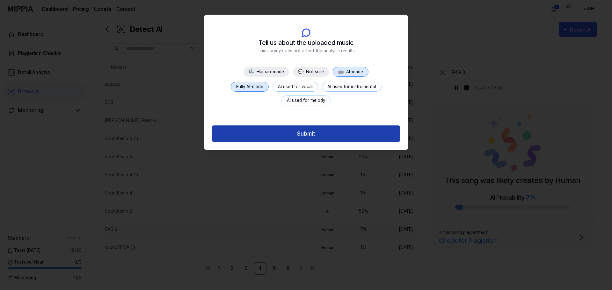
click at [287, 128] on button "Submit" at bounding box center [306, 134] width 188 height 17
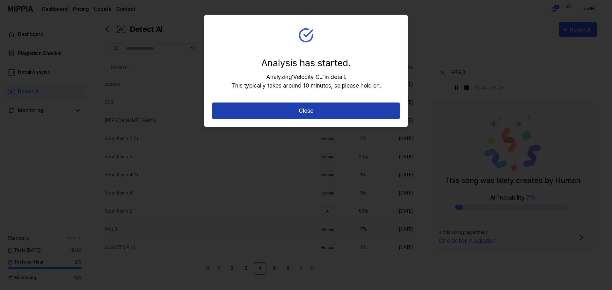
click at [301, 108] on button "Close" at bounding box center [306, 111] width 188 height 17
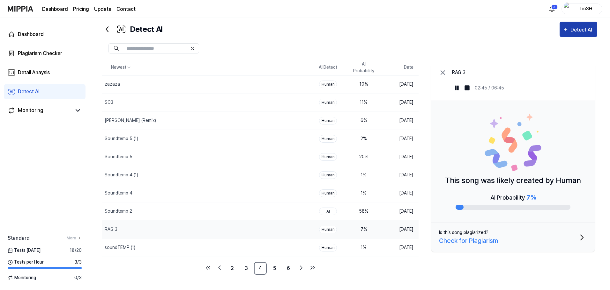
click at [592, 29] on div "Detect AI" at bounding box center [582, 30] width 24 height 8
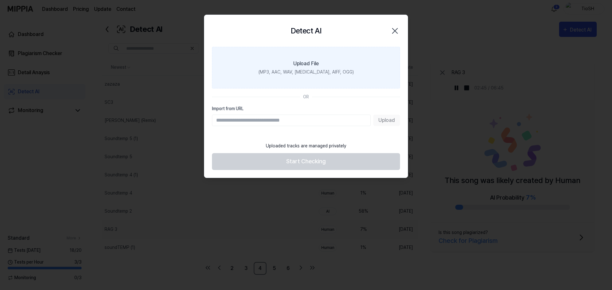
click at [309, 73] on div "(MP3, AAC, WAV, [MEDICAL_DATA], AIFF, OGG)" at bounding box center [306, 72] width 95 height 7
click at [0, 0] on input "Upload File (MP3, AAC, WAV, [MEDICAL_DATA], AIFF, OGG)" at bounding box center [0, 0] width 0 height 0
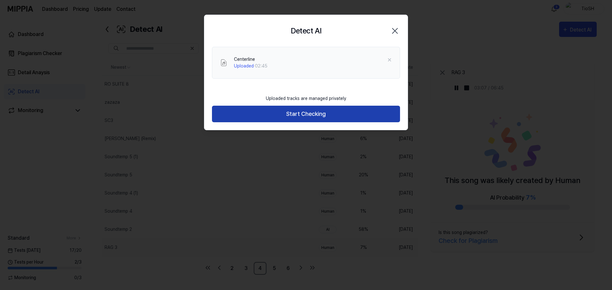
click at [301, 114] on button "Start Checking" at bounding box center [306, 114] width 188 height 17
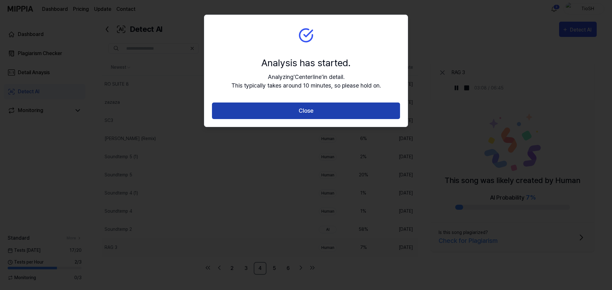
click at [307, 112] on button "Close" at bounding box center [306, 111] width 188 height 17
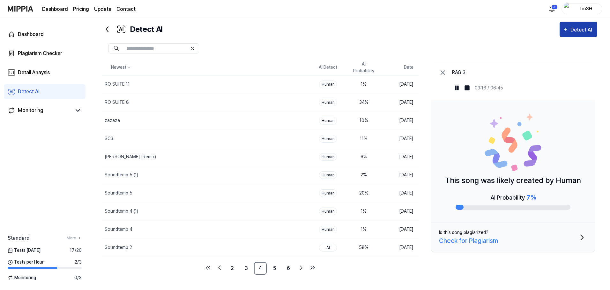
click at [586, 32] on div "Detect AI" at bounding box center [582, 30] width 24 height 8
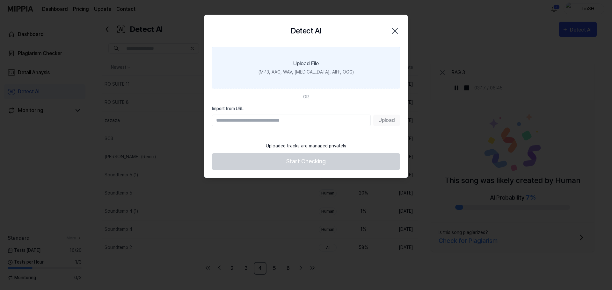
click at [346, 75] on label "Upload File (MP3, AAC, WAV, [MEDICAL_DATA], AIFF, OGG)" at bounding box center [306, 68] width 188 height 42
click at [0, 0] on input "Upload File (MP3, AAC, WAV, [MEDICAL_DATA], AIFF, OGG)" at bounding box center [0, 0] width 0 height 0
click at [317, 56] on label "Upload File (MP3, AAC, WAV, [MEDICAL_DATA], AIFF, OGG)" at bounding box center [306, 68] width 188 height 42
click at [0, 0] on input "Upload File (MP3, AAC, WAV, [MEDICAL_DATA], AIFF, OGG)" at bounding box center [0, 0] width 0 height 0
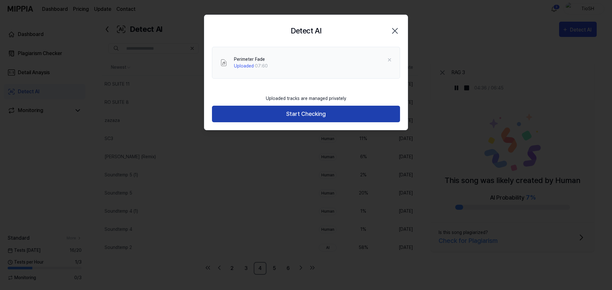
click at [298, 111] on button "Start Checking" at bounding box center [306, 114] width 188 height 17
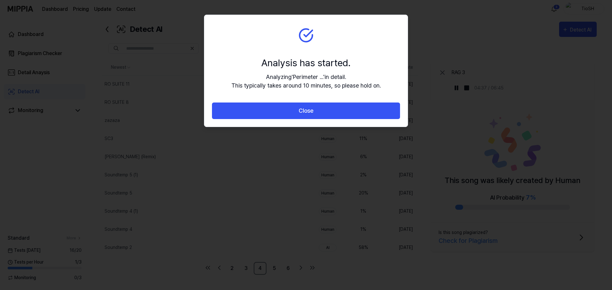
click at [298, 111] on button "Close" at bounding box center [306, 111] width 188 height 17
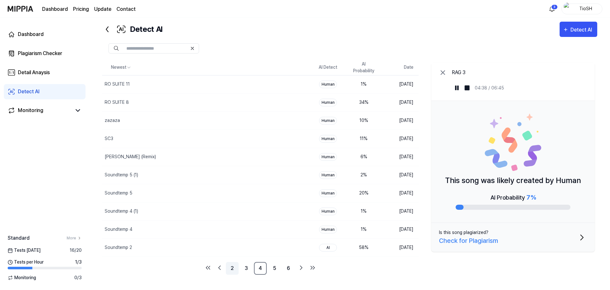
click at [232, 268] on link "2" at bounding box center [232, 268] width 13 height 13
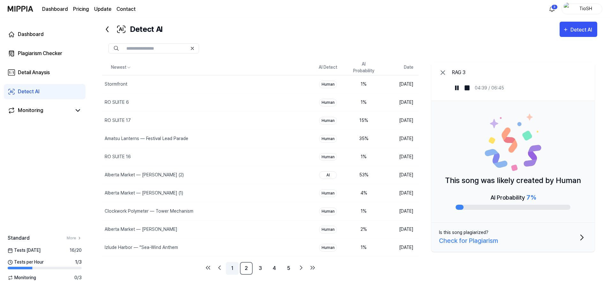
click at [234, 271] on link "1" at bounding box center [232, 268] width 13 height 13
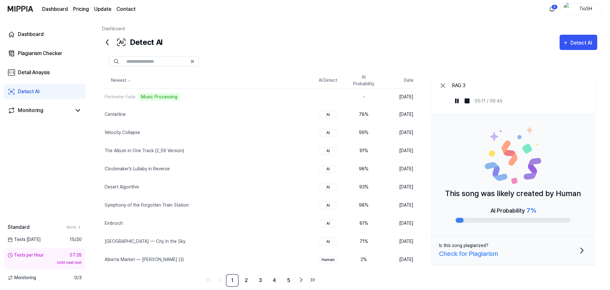
click at [229, 63] on div at bounding box center [349, 61] width 495 height 10
click at [226, 40] on div "Detect AI Detect AI" at bounding box center [349, 42] width 495 height 15
click at [239, 35] on div "Detect AI Detect AI" at bounding box center [349, 42] width 495 height 15
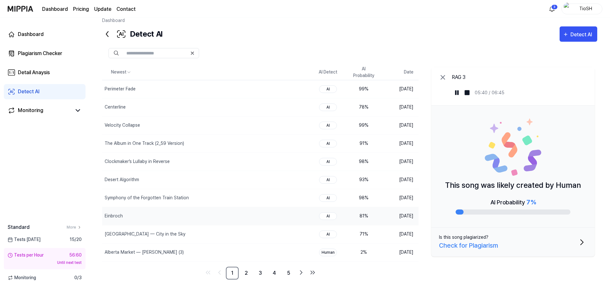
scroll to position [13, 0]
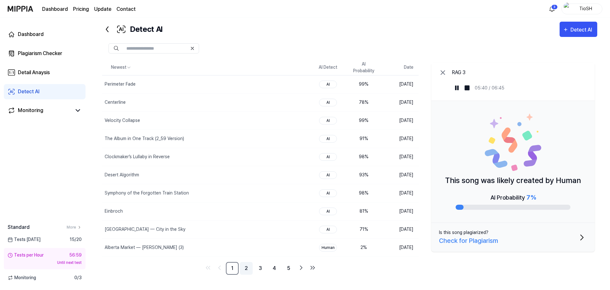
click at [246, 273] on link "2" at bounding box center [246, 268] width 13 height 13
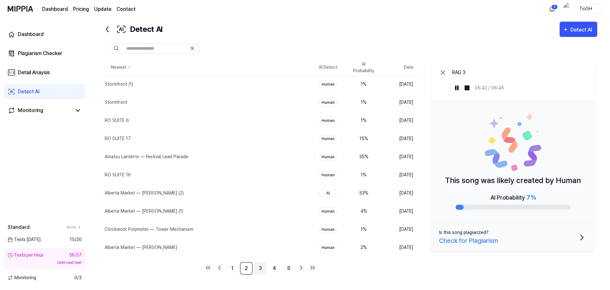
click at [257, 272] on link "3" at bounding box center [260, 268] width 13 height 13
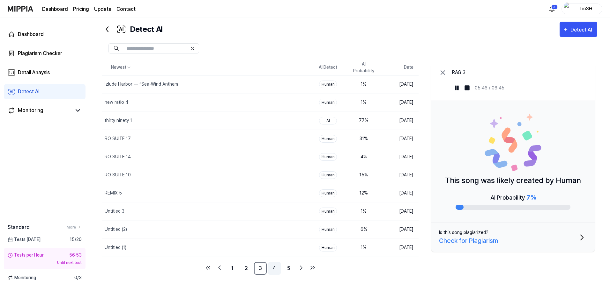
click at [274, 268] on link "4" at bounding box center [274, 268] width 13 height 13
click at [222, 268] on icon "Go to previous page" at bounding box center [220, 268] width 8 height 8
click at [234, 268] on link "1" at bounding box center [232, 268] width 13 height 13
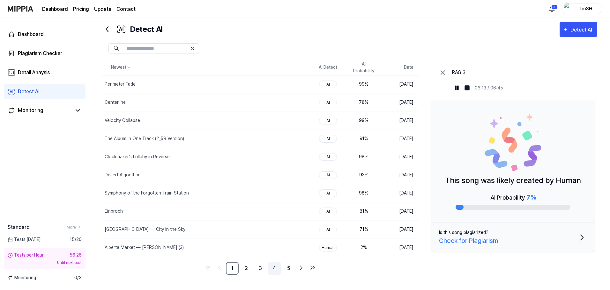
click at [279, 269] on link "4" at bounding box center [274, 268] width 13 height 13
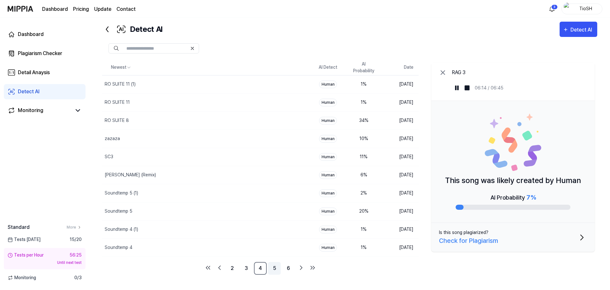
click at [278, 269] on link "5" at bounding box center [274, 268] width 13 height 13
click at [262, 269] on link "4" at bounding box center [260, 268] width 13 height 13
click at [457, 88] on img at bounding box center [456, 88] width 6 height 6
click at [276, 271] on link "5" at bounding box center [274, 268] width 13 height 13
click at [203, 178] on div "RAG 2 (1)" at bounding box center [191, 175] width 179 height 18
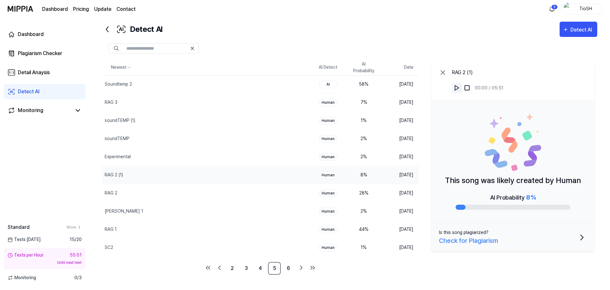
click at [455, 91] on img at bounding box center [456, 88] width 6 height 6
click at [504, 264] on div "RAG 2 (1) 00:06 / 05:51 This song was likely created by Human AI Probability 8 …" at bounding box center [514, 167] width 166 height 215
click at [253, 192] on div "RAG 2" at bounding box center [191, 194] width 179 height 18
click at [205, 211] on div "[PERSON_NAME] 1" at bounding box center [191, 212] width 179 height 18
click at [456, 89] on img at bounding box center [456, 88] width 6 height 6
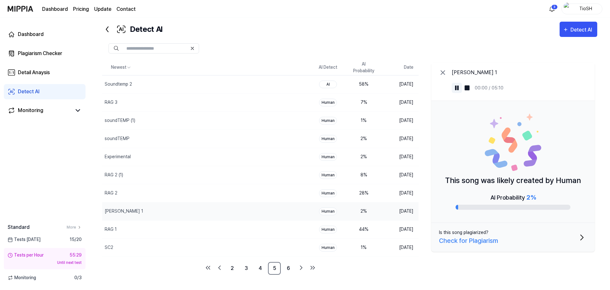
click at [456, 89] on img at bounding box center [456, 88] width 6 height 6
click at [290, 272] on link "6" at bounding box center [288, 268] width 13 height 13
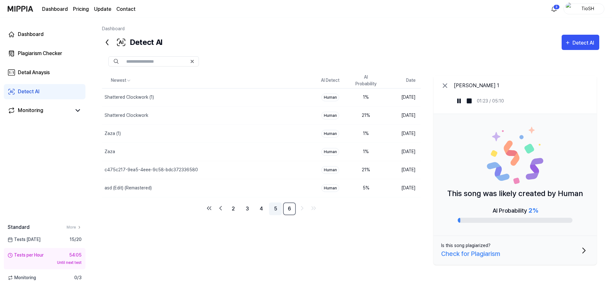
click at [276, 211] on link "5" at bounding box center [275, 209] width 13 height 13
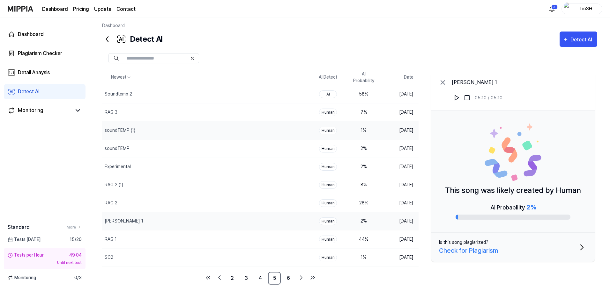
scroll to position [13, 0]
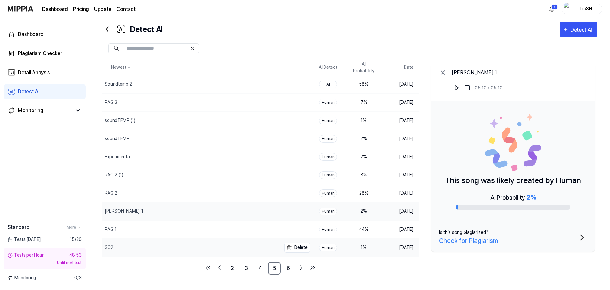
drag, startPoint x: 145, startPoint y: 260, endPoint x: 222, endPoint y: 248, distance: 77.4
click at [146, 259] on div "Newest AI Detect AI Probability Date Soundtemp 2 Delete AI 58 % [DATE] RAG 3 De…" at bounding box center [260, 167] width 316 height 215
click at [292, 266] on link "6" at bounding box center [288, 268] width 13 height 13
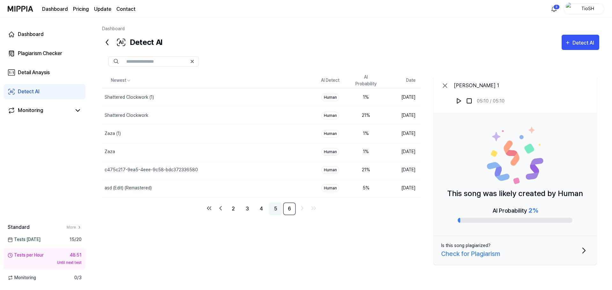
click at [277, 207] on link "5" at bounding box center [275, 209] width 13 height 13
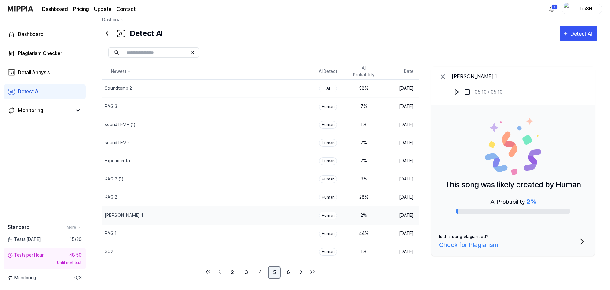
scroll to position [13, 0]
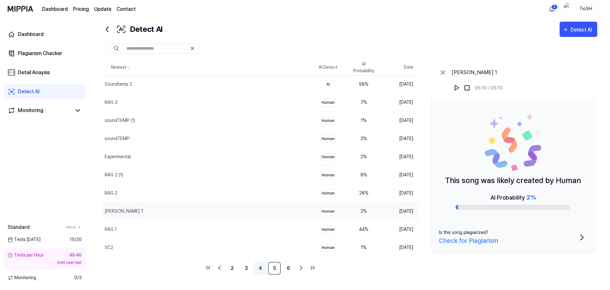
click at [258, 269] on link "4" at bounding box center [260, 268] width 13 height 13
click at [247, 271] on link "3" at bounding box center [246, 268] width 13 height 13
click at [234, 173] on div "RO SUITE 10" at bounding box center [191, 175] width 179 height 18
click at [454, 89] on img at bounding box center [456, 88] width 6 height 6
click at [204, 125] on div "thirty ninety 1" at bounding box center [191, 121] width 179 height 18
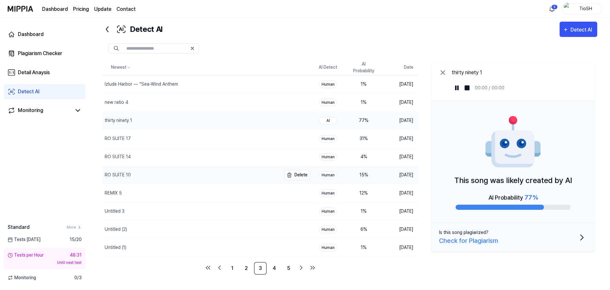
click at [208, 171] on div "RO SUITE 10" at bounding box center [191, 175] width 179 height 18
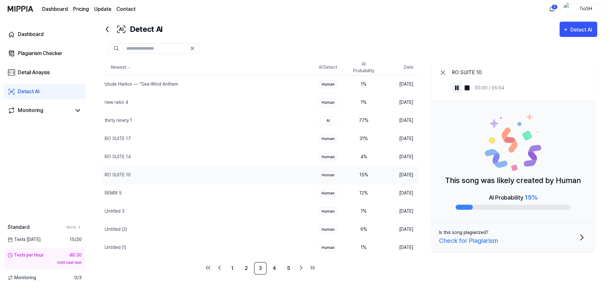
click at [457, 90] on img at bounding box center [456, 88] width 6 height 6
click at [318, 26] on div "Detect AI Detect AI" at bounding box center [349, 29] width 495 height 15
click at [195, 157] on div "RO SUITE 14" at bounding box center [191, 157] width 179 height 18
click at [454, 88] on img at bounding box center [456, 88] width 6 height 6
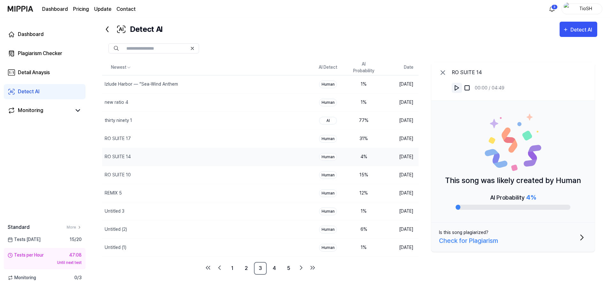
click at [455, 89] on img at bounding box center [456, 88] width 6 height 6
click at [457, 89] on img at bounding box center [456, 88] width 6 height 6
click at [155, 102] on div "new ratio 4" at bounding box center [191, 103] width 179 height 18
click at [455, 92] on button at bounding box center [457, 88] width 10 height 10
click at [235, 199] on div "REMIX 5" at bounding box center [191, 194] width 179 height 18
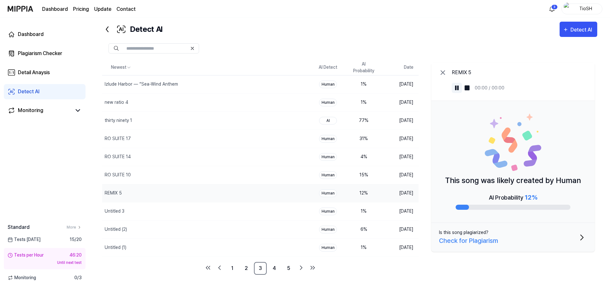
click at [456, 88] on img at bounding box center [456, 88] width 6 height 6
click at [457, 88] on img at bounding box center [456, 88] width 6 height 6
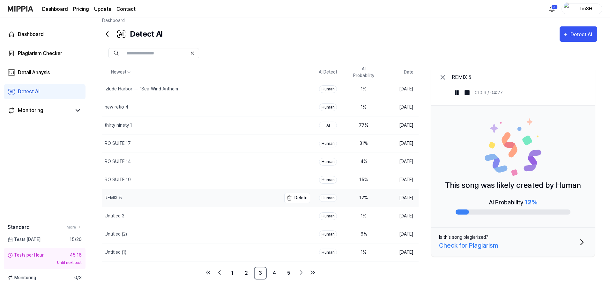
scroll to position [13, 0]
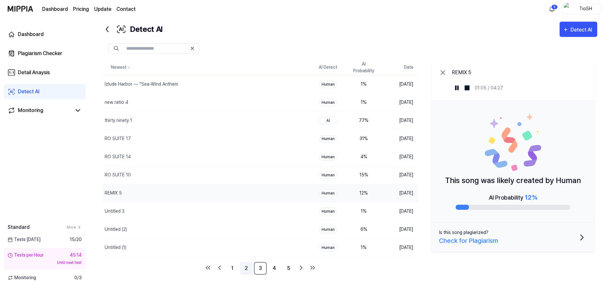
click at [251, 269] on link "2" at bounding box center [246, 268] width 13 height 13
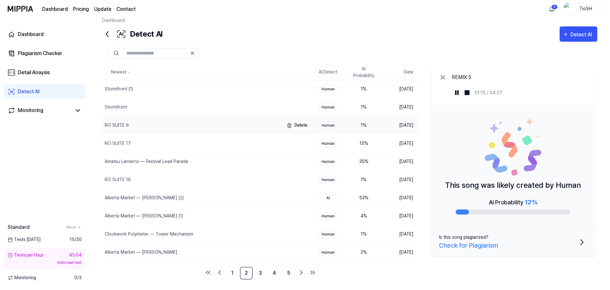
scroll to position [13, 0]
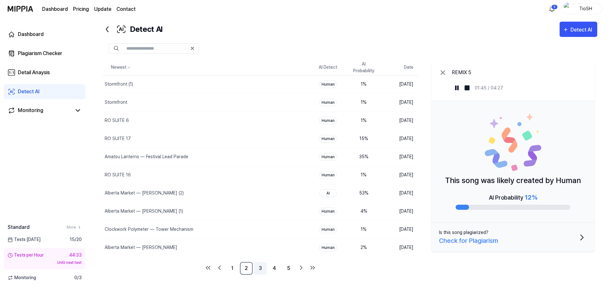
click at [258, 272] on link "3" at bounding box center [260, 268] width 13 height 13
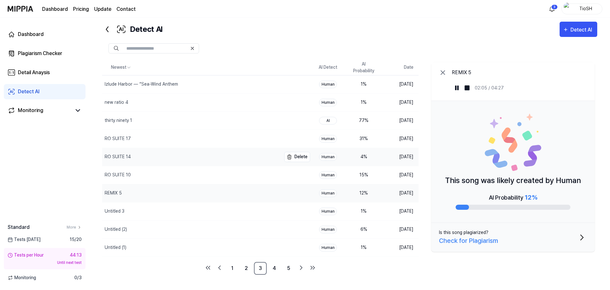
click at [204, 154] on div "RO SUITE 14" at bounding box center [191, 157] width 179 height 18
click at [457, 89] on img at bounding box center [456, 88] width 6 height 6
click at [242, 181] on div "RO SUITE 10" at bounding box center [191, 175] width 179 height 18
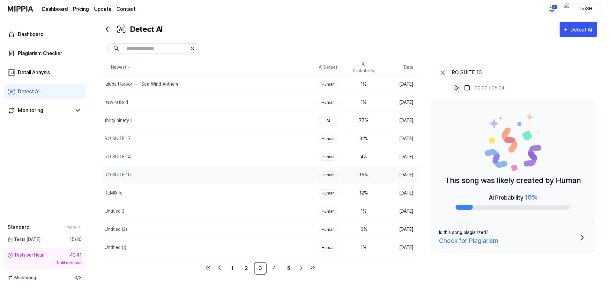
click at [457, 84] on button at bounding box center [457, 88] width 10 height 10
click at [274, 267] on link "4" at bounding box center [274, 268] width 13 height 13
click at [225, 139] on div "zazaza" at bounding box center [191, 139] width 179 height 18
click at [457, 85] on img at bounding box center [456, 88] width 6 height 6
click at [458, 85] on img at bounding box center [456, 88] width 6 height 6
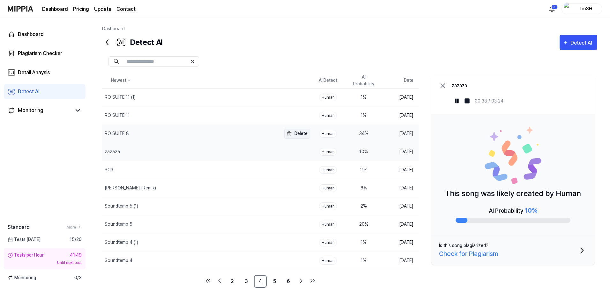
scroll to position [13, 0]
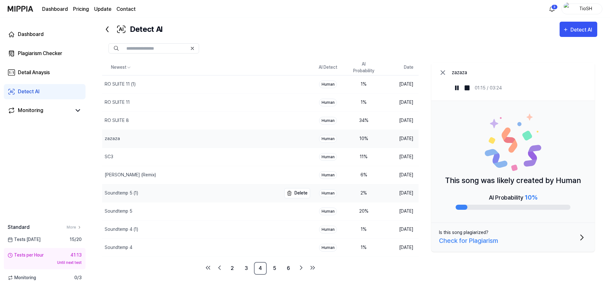
click at [171, 197] on div "Soundtemp 5 (1)" at bounding box center [191, 194] width 179 height 18
click at [456, 85] on img at bounding box center [456, 88] width 6 height 6
click at [457, 87] on img at bounding box center [456, 88] width 6 height 6
click at [178, 237] on div "Soundtemp 4 (1)" at bounding box center [191, 230] width 179 height 18
click at [459, 89] on img at bounding box center [456, 88] width 6 height 6
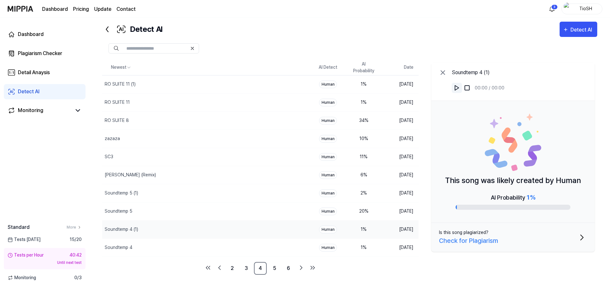
click at [459, 89] on img at bounding box center [456, 88] width 6 height 6
click at [160, 246] on div "Soundtemp 4" at bounding box center [191, 248] width 179 height 18
click at [456, 91] on button at bounding box center [457, 88] width 10 height 10
click at [456, 91] on img at bounding box center [456, 88] width 6 height 6
click at [153, 235] on div "Soundtemp 4 (1)" at bounding box center [191, 230] width 179 height 18
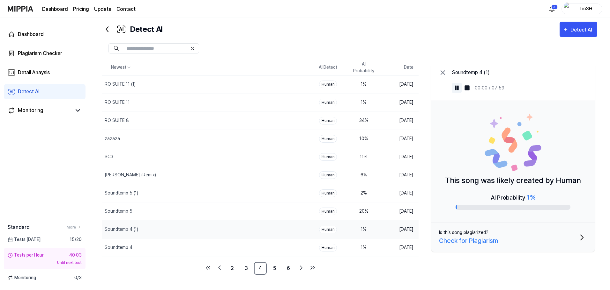
click at [457, 85] on img at bounding box center [456, 88] width 6 height 6
click at [457, 90] on img at bounding box center [456, 88] width 6 height 6
click at [272, 272] on link "5" at bounding box center [274, 268] width 13 height 13
click at [259, 269] on link "4" at bounding box center [260, 268] width 13 height 13
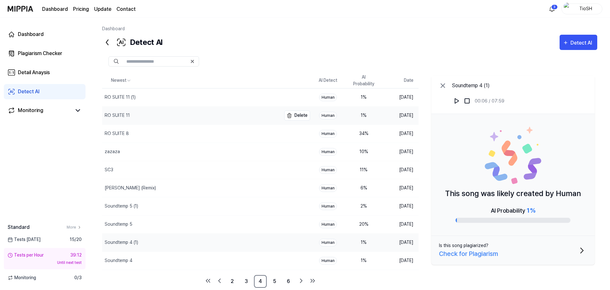
click at [174, 116] on div "RO SUITE 11" at bounding box center [191, 116] width 179 height 18
click at [458, 98] on button at bounding box center [457, 101] width 10 height 10
click at [136, 103] on div "RO SUITE 11 (1)" at bounding box center [191, 98] width 179 height 18
click at [457, 100] on img at bounding box center [456, 101] width 6 height 6
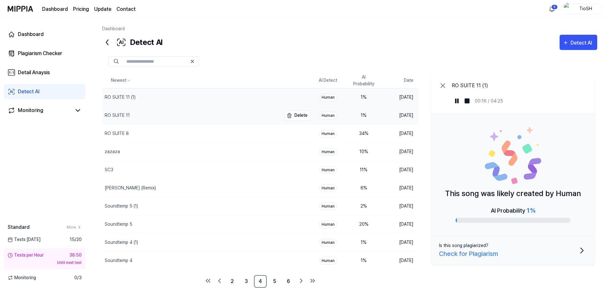
click at [209, 115] on div "RO SUITE 11" at bounding box center [191, 116] width 179 height 18
click at [457, 100] on img at bounding box center [456, 101] width 6 height 6
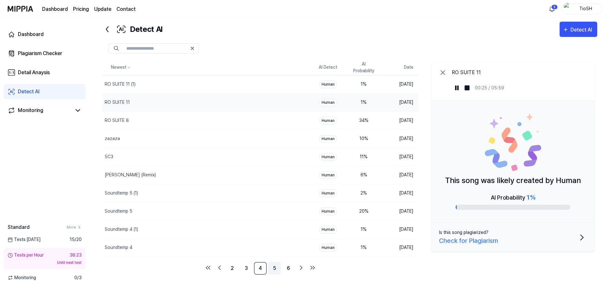
click at [277, 270] on link "5" at bounding box center [274, 268] width 13 height 13
click at [260, 272] on link "4" at bounding box center [260, 268] width 13 height 13
click at [282, 267] on ul "2 3 4 5 6" at bounding box center [260, 268] width 115 height 13
click at [276, 267] on link "5" at bounding box center [274, 268] width 13 height 13
click at [291, 269] on link "6" at bounding box center [288, 268] width 13 height 13
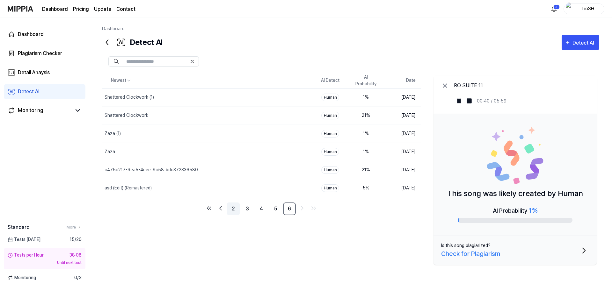
click at [234, 209] on link "2" at bounding box center [233, 209] width 13 height 13
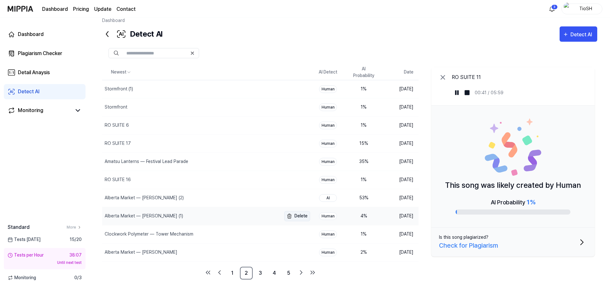
scroll to position [13, 0]
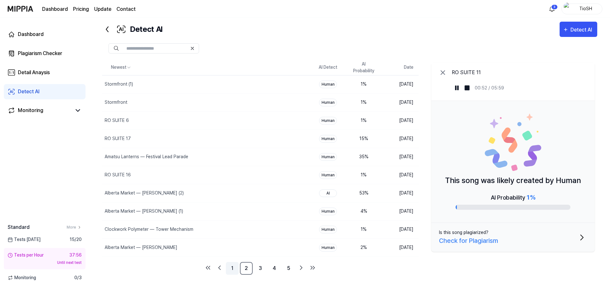
click at [234, 268] on link "1" at bounding box center [232, 268] width 13 height 13
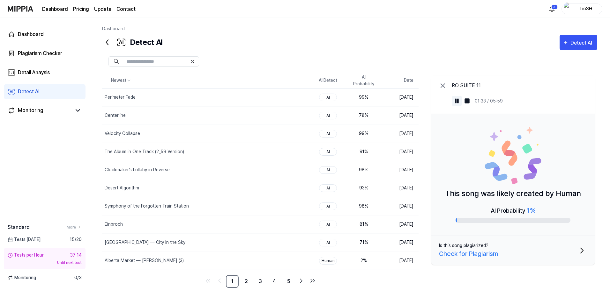
click at [458, 103] on img at bounding box center [456, 101] width 6 height 6
click at [301, 28] on div "Dashboard" at bounding box center [349, 30] width 495 height 9
